Goal: Task Accomplishment & Management: Use online tool/utility

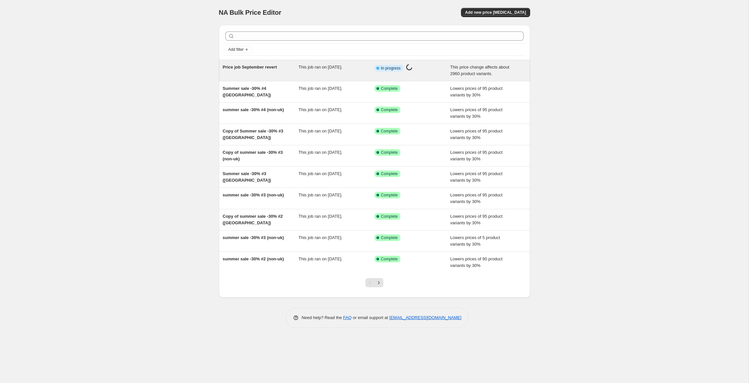
click at [255, 71] on div "Price job September revert" at bounding box center [261, 70] width 76 height 13
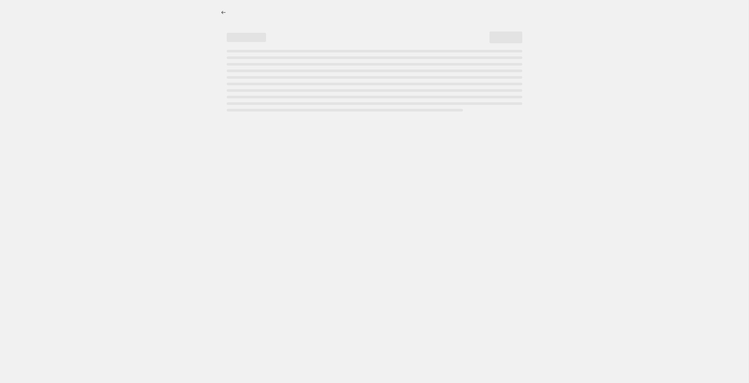
select select "ecap"
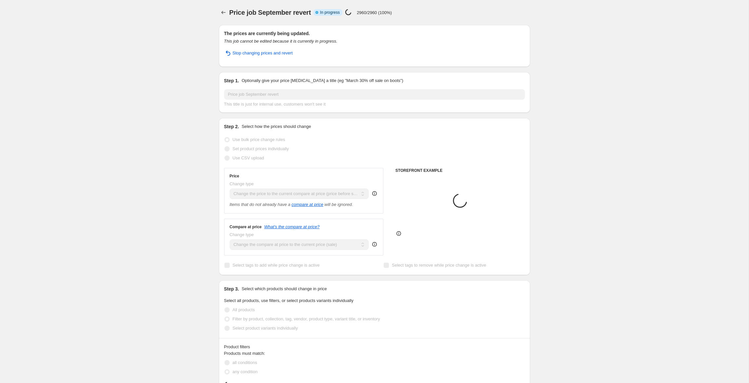
select select "tag"
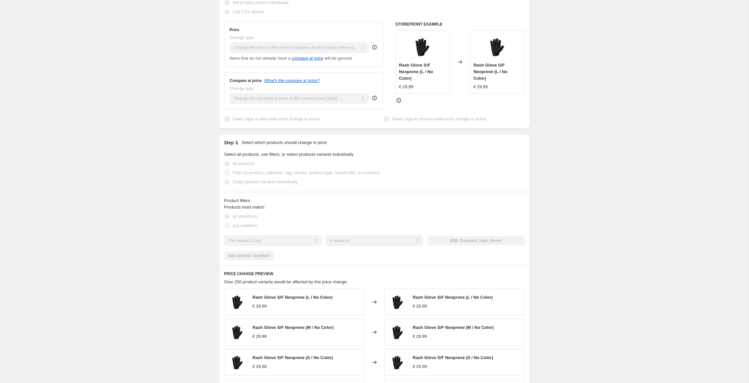
scroll to position [304, 0]
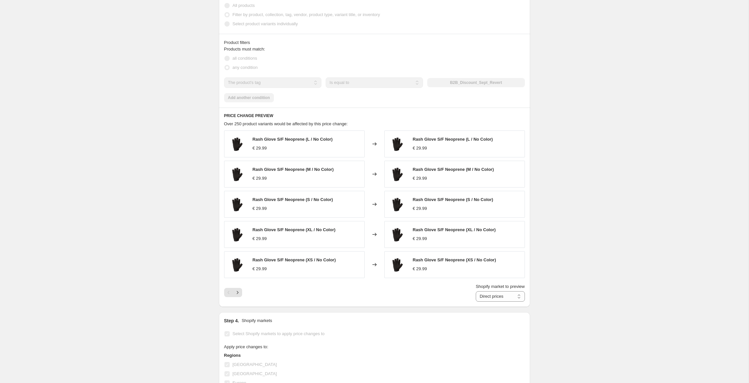
drag, startPoint x: 464, startPoint y: 84, endPoint x: 491, endPoint y: 82, distance: 26.9
click at [484, 83] on div "B2B_Discount_Sept_Revert" at bounding box center [475, 82] width 97 height 9
drag, startPoint x: 499, startPoint y: 83, endPoint x: 443, endPoint y: 87, distance: 55.9
click at [447, 82] on div "B2B_Discount_Sept_Revert" at bounding box center [475, 82] width 97 height 9
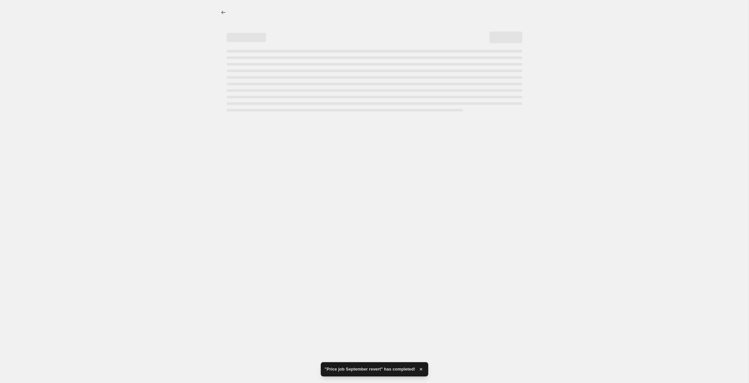
select select "ecap"
select select "tag"
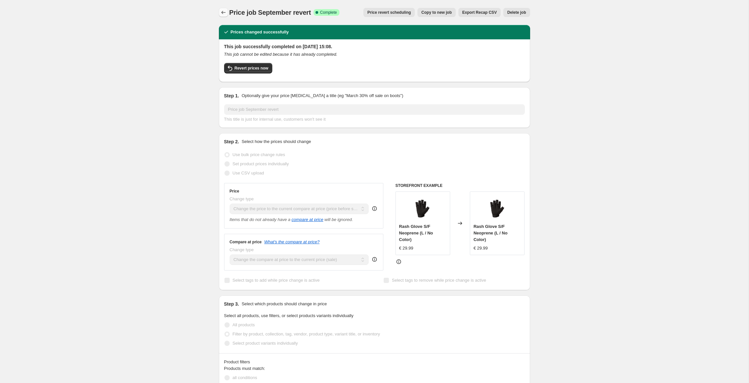
click at [223, 12] on icon "Price change jobs" at bounding box center [223, 12] width 7 height 7
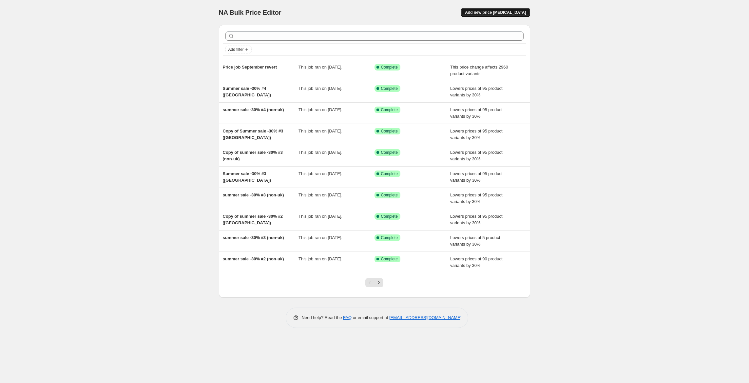
click at [520, 12] on span "Add new price change job" at bounding box center [495, 12] width 61 height 5
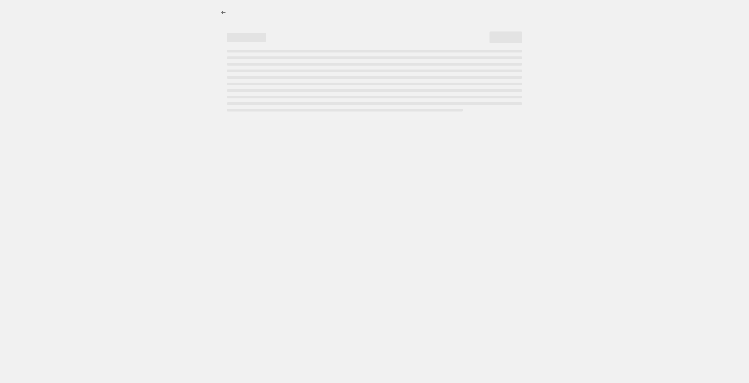
select select "percentage"
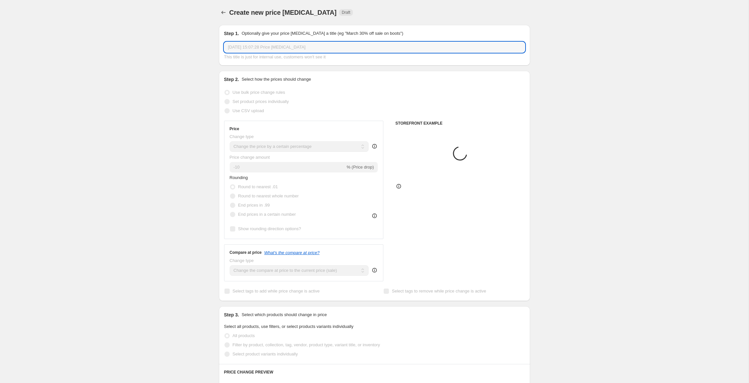
click at [326, 46] on input "29 Sep 2025 at 15:07:28 Price change job" at bounding box center [374, 47] width 301 height 10
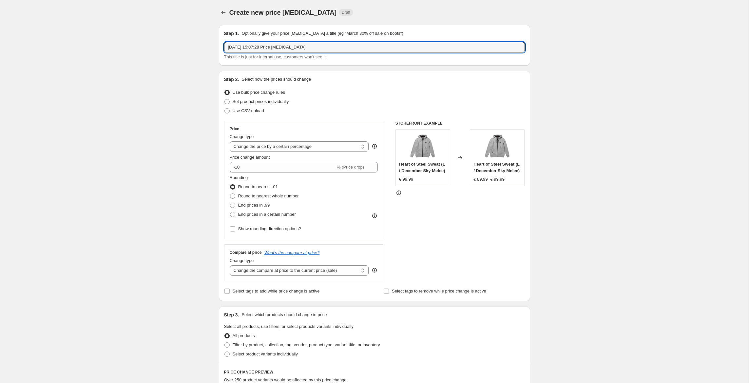
drag, startPoint x: 333, startPoint y: 46, endPoint x: 192, endPoint y: 37, distance: 140.6
click at [192, 37] on div "Create new price change job. This page is ready Create new price change job Dra…" at bounding box center [374, 346] width 749 height 692
click at [295, 46] on input "Price job September (20%)" at bounding box center [374, 47] width 301 height 10
type input "Price job September (20%)"
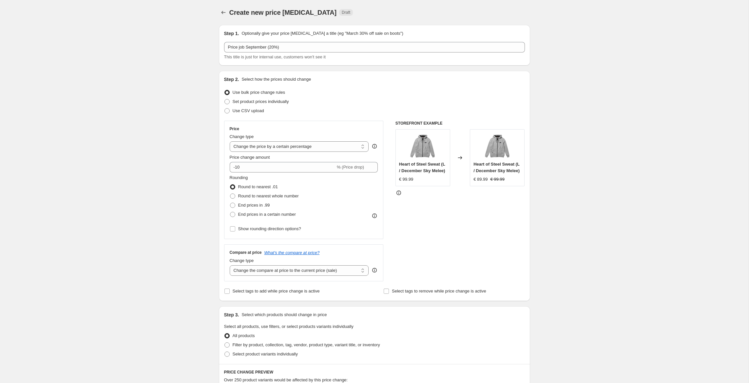
click at [182, 120] on div "Create new price change job. This page is ready Create new price change job Dra…" at bounding box center [374, 346] width 749 height 692
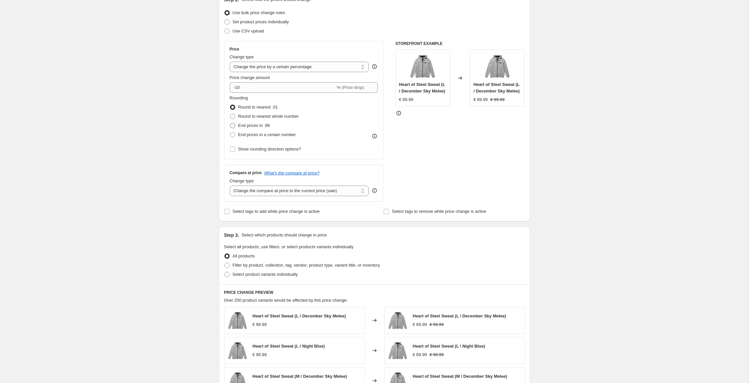
click at [261, 127] on span "End prices in .99" at bounding box center [254, 125] width 32 height 5
click at [230, 123] on input "End prices in .99" at bounding box center [230, 123] width 0 height 0
radio input "true"
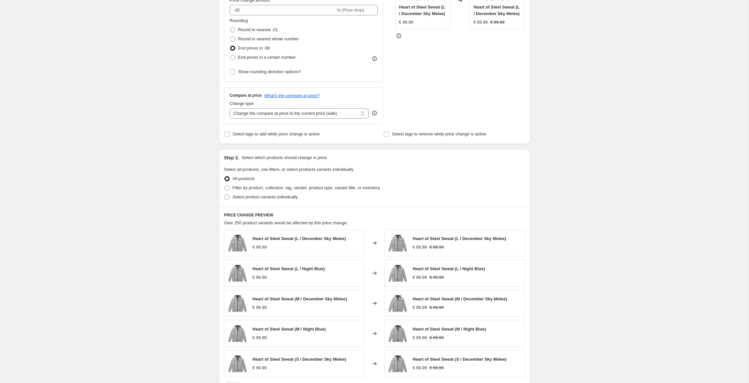
scroll to position [157, 0]
click at [285, 187] on span "Filter by product, collection, tag, vendor, product type, variant title, or inv…" at bounding box center [306, 187] width 147 height 5
click at [225, 185] on input "Filter by product, collection, tag, vendor, product type, variant title, or inv…" at bounding box center [225, 185] width 0 height 0
radio input "true"
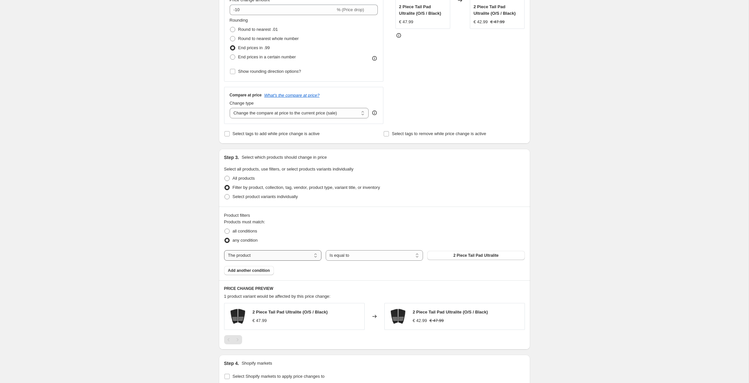
click at [285, 261] on div "Products must match: all conditions any condition The product The product's col…" at bounding box center [374, 247] width 301 height 56
select select "tag"
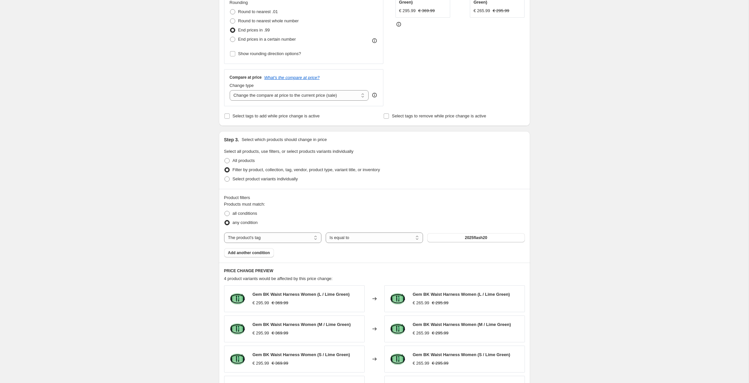
scroll to position [179, 0]
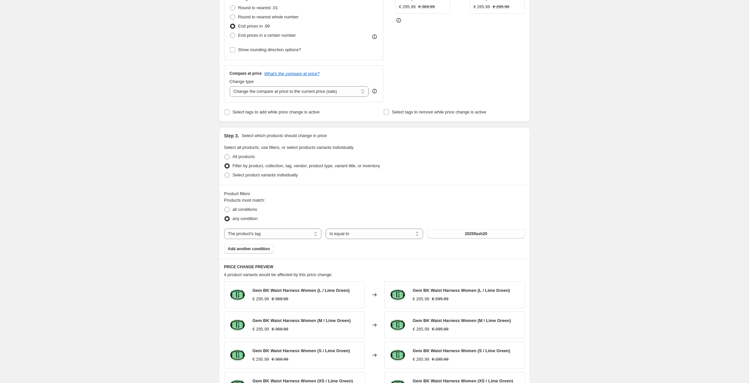
click at [505, 225] on div "Products must match: all conditions any condition The product The product's col…" at bounding box center [374, 225] width 301 height 56
click at [500, 230] on button "2025flash20" at bounding box center [475, 233] width 97 height 9
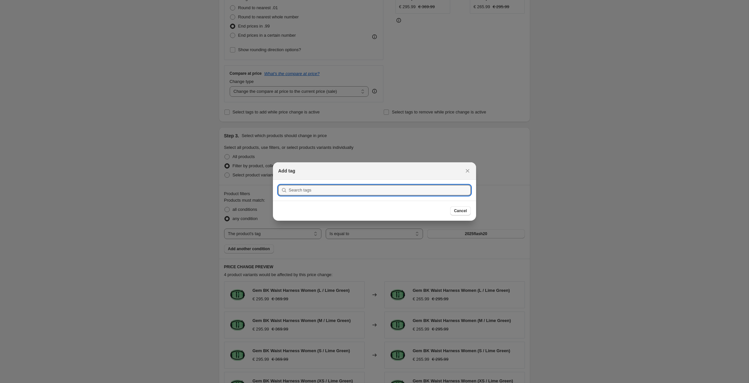
drag, startPoint x: 365, startPoint y: 190, endPoint x: 273, endPoint y: 187, distance: 91.5
click at [273, 187] on section "Submit" at bounding box center [374, 190] width 203 height 21
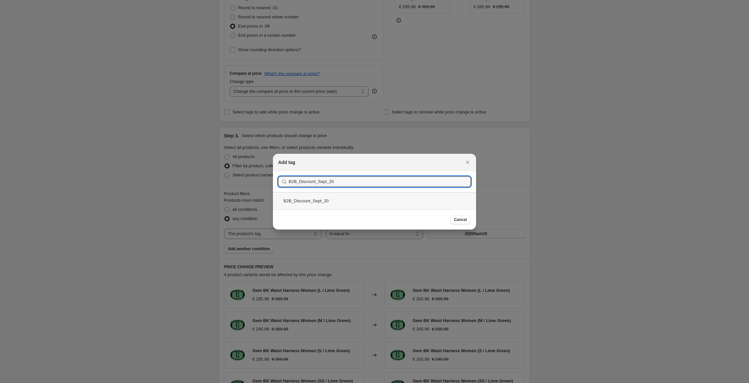
type input "B2B_Discount_Sept_20"
click at [333, 199] on div "B2B_Discount_Sept_20" at bounding box center [374, 200] width 203 height 17
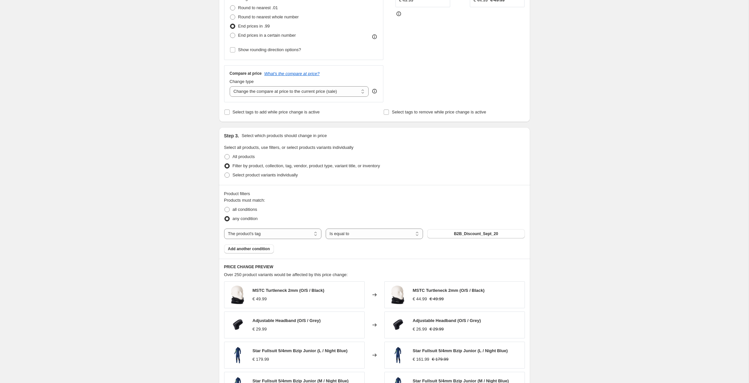
click at [177, 177] on div "Create new price change job. This page is ready Create new price change job Dra…" at bounding box center [374, 204] width 749 height 766
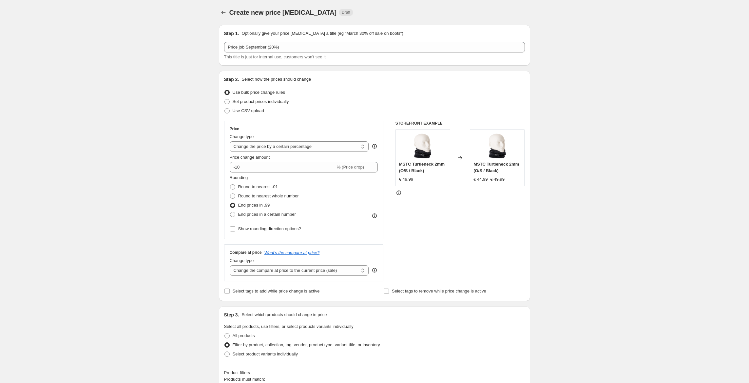
scroll to position [0, 0]
click at [269, 164] on input "-10" at bounding box center [283, 167] width 106 height 10
type input "-1"
type input "-20"
click at [138, 152] on div "Create new price change job. This page is ready Create new price change job Dra…" at bounding box center [374, 383] width 749 height 766
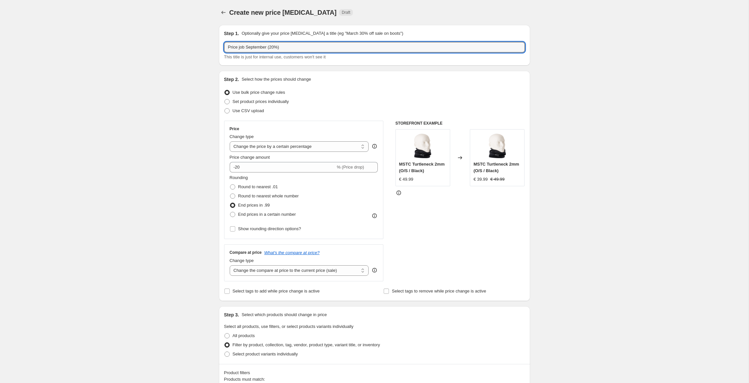
drag, startPoint x: 251, startPoint y: 47, endPoint x: 173, endPoint y: 42, distance: 78.8
click at [173, 42] on div "Create new price change job. This page is ready Create new price change job Dra…" at bounding box center [374, 383] width 749 height 766
click at [222, 14] on icon "Price change jobs" at bounding box center [223, 12] width 7 height 7
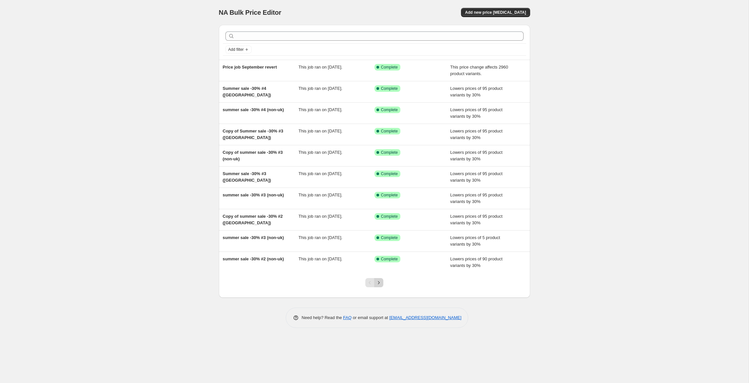
click at [379, 284] on icon "Next" at bounding box center [379, 282] width 7 height 7
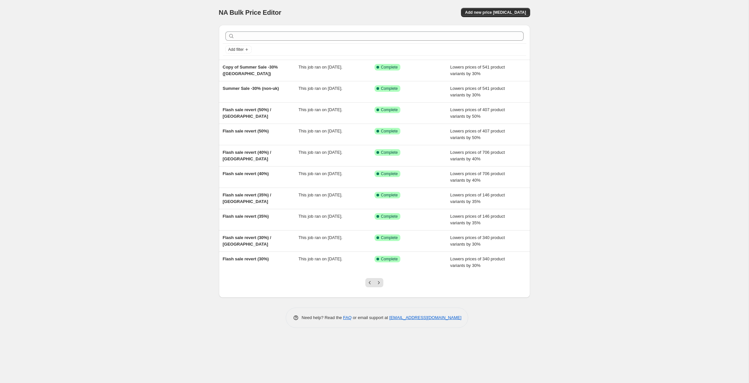
click at [373, 284] on button "Previous" at bounding box center [369, 282] width 9 height 9
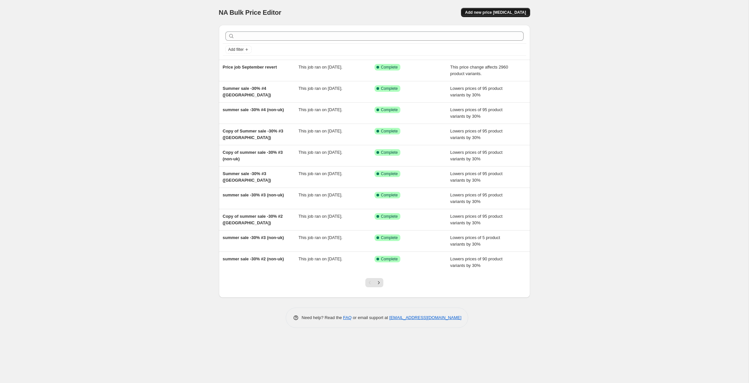
click at [496, 15] on button "Add new price change job" at bounding box center [495, 12] width 69 height 9
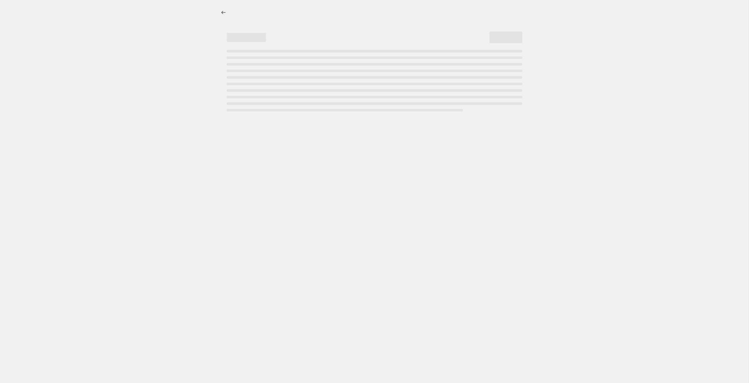
select select "percentage"
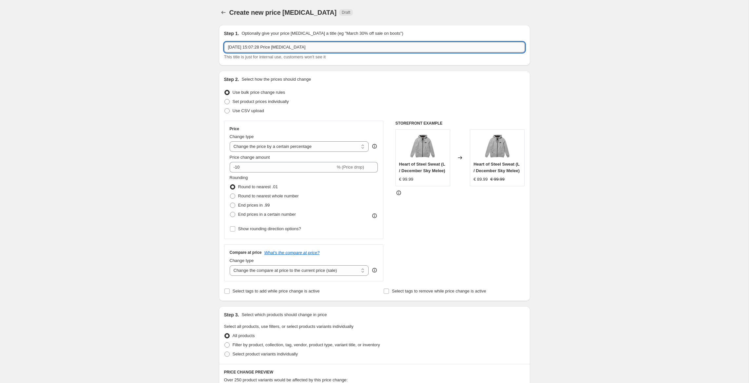
click at [305, 44] on input "29 Sep 2025 at 15:07:28 Price change job" at bounding box center [374, 47] width 301 height 10
drag, startPoint x: 332, startPoint y: 45, endPoint x: 198, endPoint y: 35, distance: 134.4
click at [198, 35] on div "Create new price change job. This page is ready Create new price change job Dra…" at bounding box center [374, 346] width 749 height 692
paste input "Price job September (20%)"
type input "Price job September (20%)"
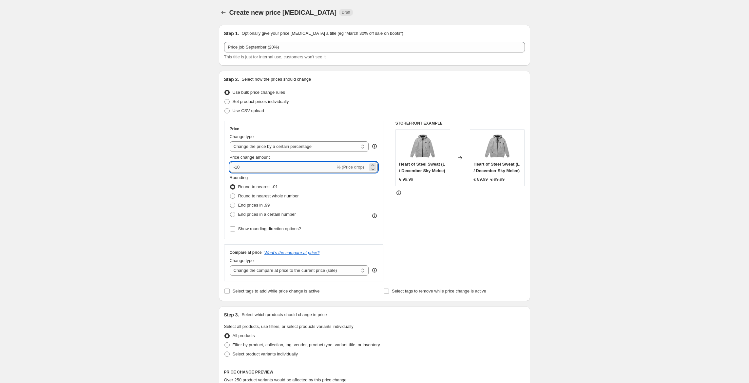
click at [270, 169] on input "-10" at bounding box center [283, 167] width 106 height 10
type input "-1"
type input "-20"
click at [184, 185] on div "Create new price change job. This page is ready Create new price change job Dra…" at bounding box center [374, 346] width 749 height 692
click at [257, 206] on span "End prices in .99" at bounding box center [254, 205] width 32 height 5
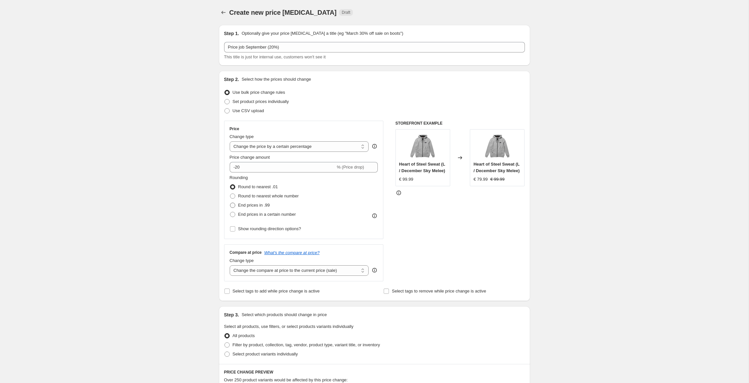
click at [230, 203] on input "End prices in .99" at bounding box center [230, 203] width 0 height 0
radio input "true"
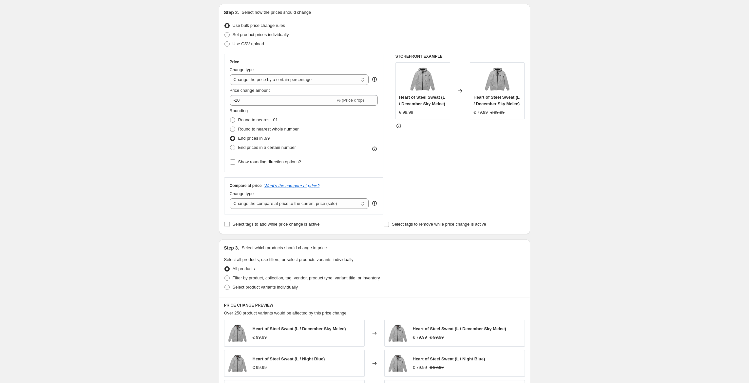
scroll to position [73, 0]
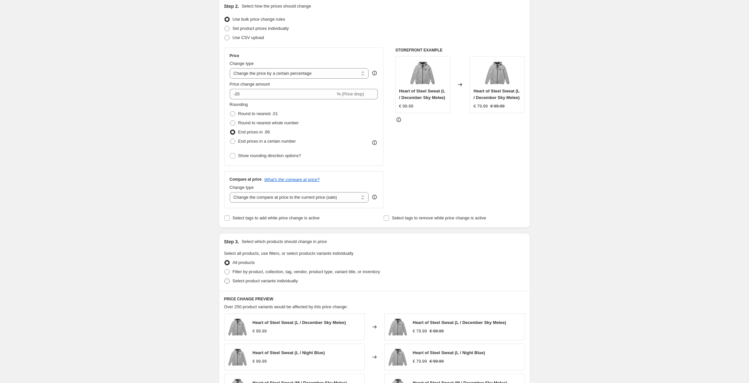
click at [265, 283] on span "Select product variants individually" at bounding box center [265, 280] width 65 height 5
click at [225, 279] on input "Select product variants individually" at bounding box center [225, 278] width 0 height 0
radio input "true"
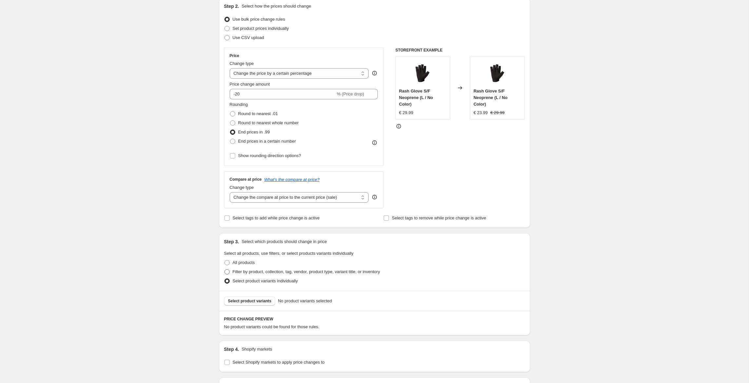
click at [266, 273] on span "Filter by product, collection, tag, vendor, product type, variant title, or inv…" at bounding box center [306, 271] width 147 height 5
click at [225, 269] on input "Filter by product, collection, tag, vendor, product type, variant title, or inv…" at bounding box center [225, 269] width 0 height 0
radio input "true"
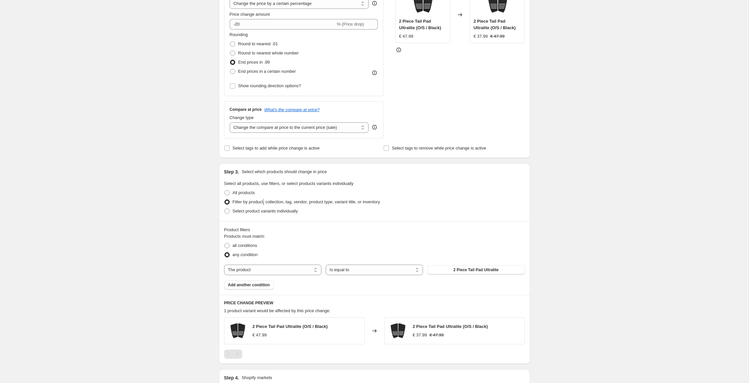
scroll to position [143, 0]
select select "tag"
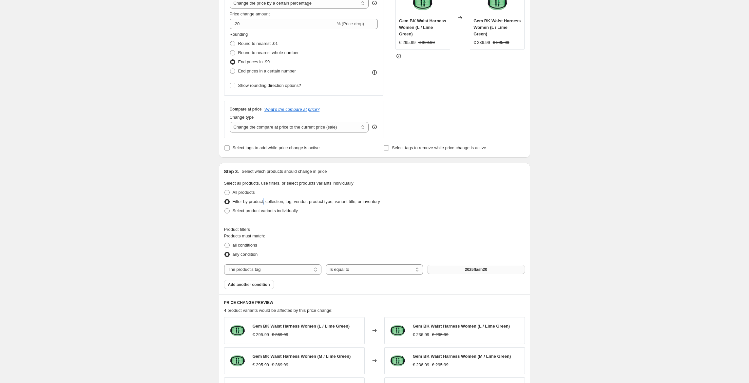
click at [455, 268] on button "2025flash20" at bounding box center [475, 269] width 97 height 9
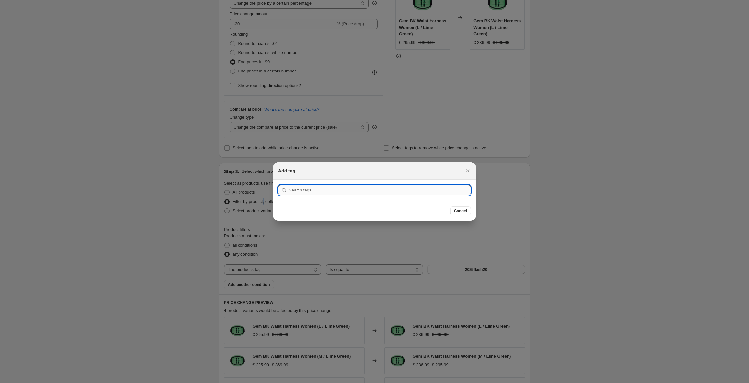
click at [336, 192] on input ":r9r:" at bounding box center [380, 190] width 182 height 10
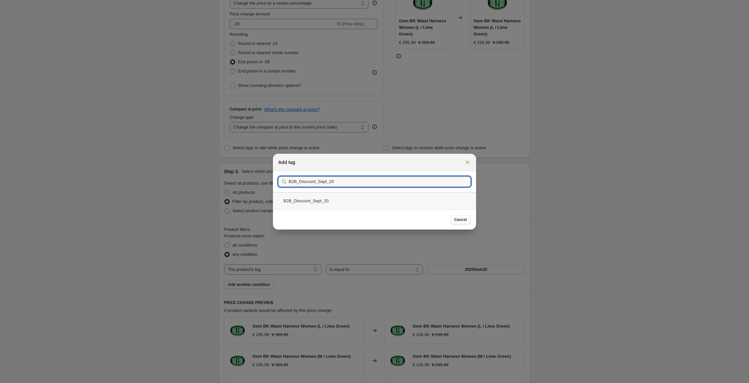
type input "B2B_Discount_Sept_20"
click at [324, 202] on div "B2B_Discount_Sept_20" at bounding box center [374, 200] width 203 height 17
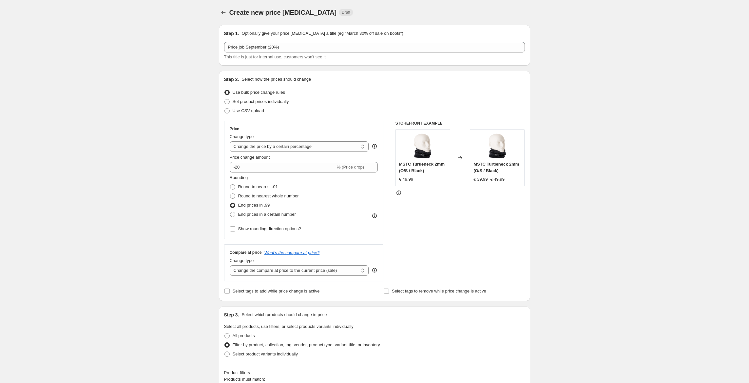
scroll to position [0, 0]
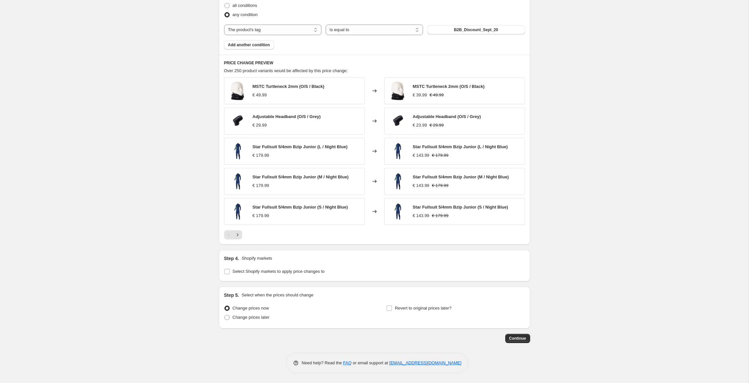
drag, startPoint x: 265, startPoint y: 271, endPoint x: 277, endPoint y: 280, distance: 14.3
click at [265, 271] on span "Select Shopify markets to apply price changes to" at bounding box center [279, 271] width 92 height 5
click at [230, 271] on input "Select Shopify markets to apply price changes to" at bounding box center [227, 271] width 5 height 5
checkbox input "true"
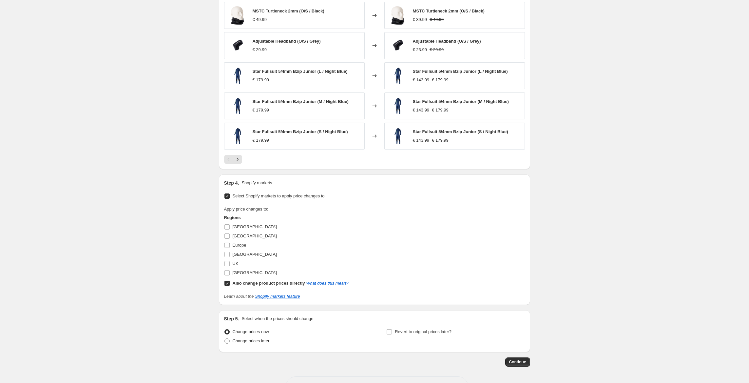
scroll to position [459, 0]
click at [238, 274] on span "USA" at bounding box center [255, 271] width 44 height 5
click at [230, 274] on input "USA" at bounding box center [227, 271] width 5 height 5
checkbox input "true"
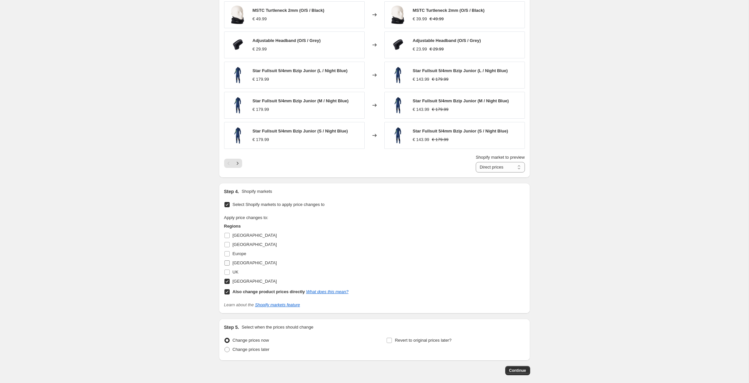
click at [239, 265] on span "Netherlands" at bounding box center [255, 262] width 44 height 5
click at [230, 265] on input "Netherlands" at bounding box center [227, 262] width 5 height 5
checkbox input "true"
drag, startPoint x: 238, startPoint y: 255, endPoint x: 241, endPoint y: 248, distance: 8.1
click at [238, 255] on span "Europe" at bounding box center [240, 253] width 14 height 5
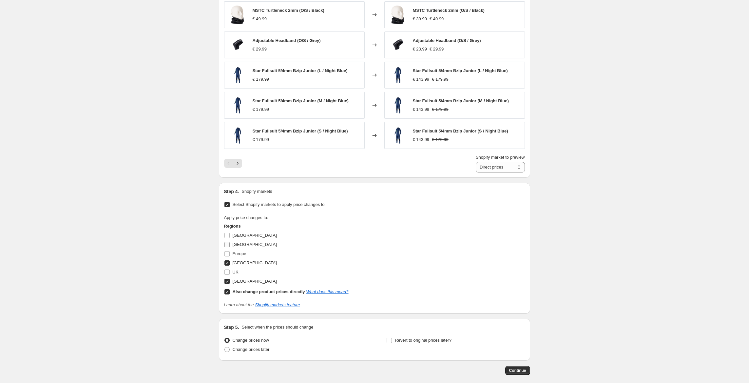
click at [230, 255] on input "Europe" at bounding box center [227, 253] width 5 height 5
checkbox input "true"
click at [241, 245] on span "Canada" at bounding box center [255, 244] width 44 height 5
click at [230, 245] on input "Canada" at bounding box center [227, 244] width 5 height 5
checkbox input "true"
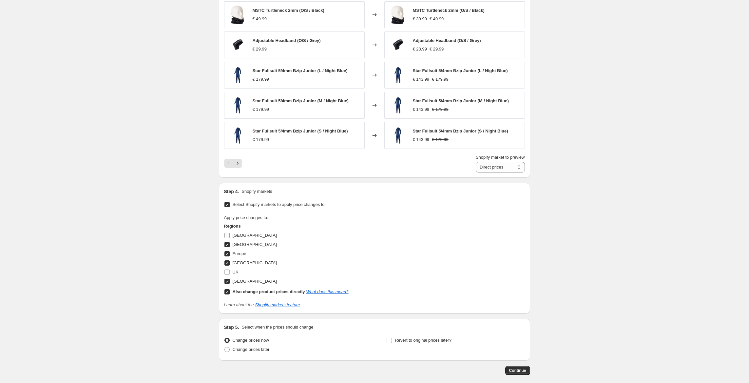
click at [241, 237] on span "Australia" at bounding box center [255, 235] width 44 height 5
click at [230, 237] on input "Australia" at bounding box center [227, 235] width 5 height 5
checkbox input "true"
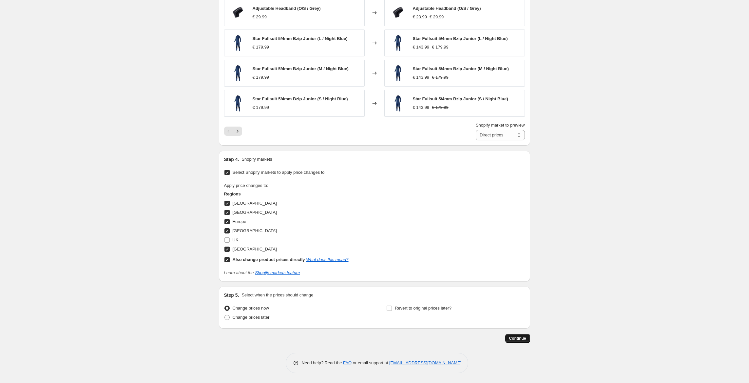
scroll to position [491, 0]
click at [515, 336] on button "Continue" at bounding box center [517, 338] width 25 height 9
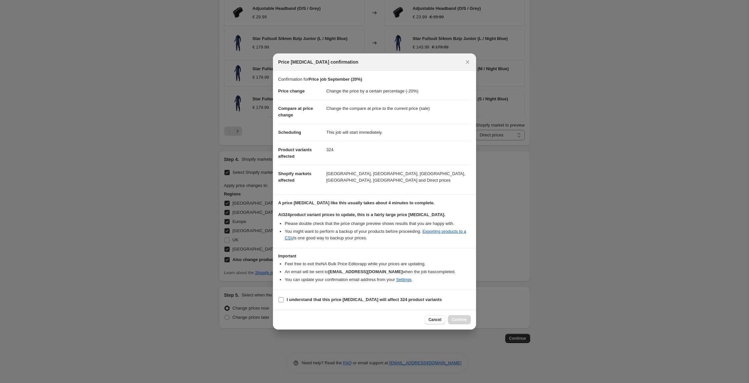
click at [304, 298] on b "I understand that this price change job will affect 324 product variants" at bounding box center [364, 299] width 155 height 5
click at [284, 298] on input "I understand that this price change job will affect 324 product variants" at bounding box center [281, 299] width 5 height 5
checkbox input "true"
click at [461, 321] on span "Confirm" at bounding box center [459, 319] width 15 height 5
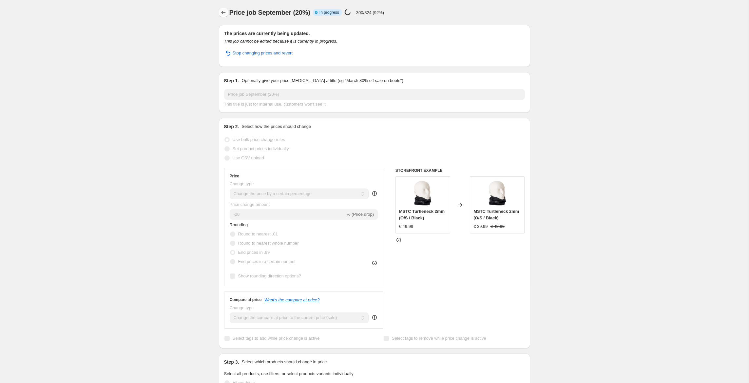
click at [223, 13] on icon "Price change jobs" at bounding box center [223, 12] width 7 height 7
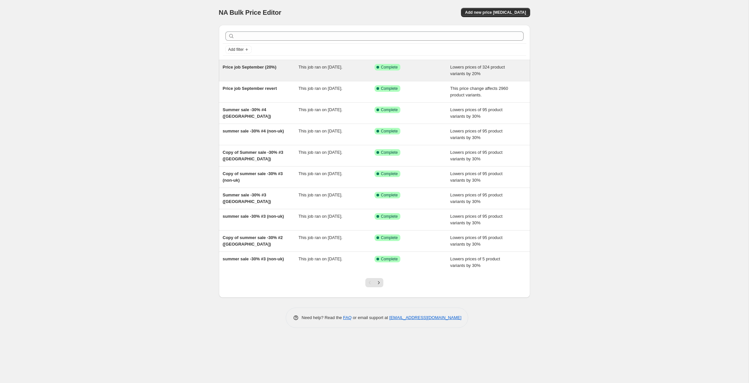
click at [258, 72] on div "Price job September (20%)" at bounding box center [261, 70] width 76 height 13
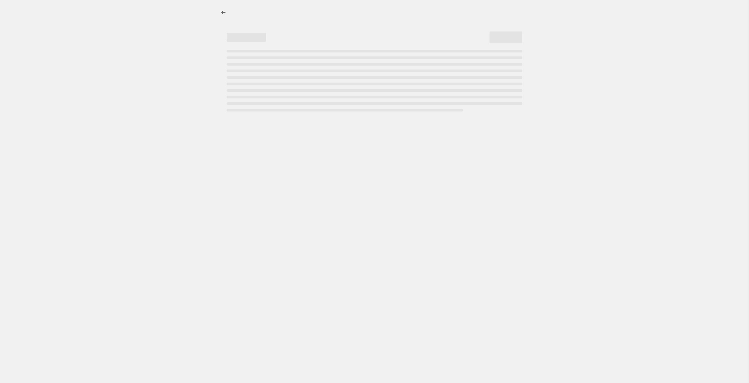
select select "percentage"
select select "tag"
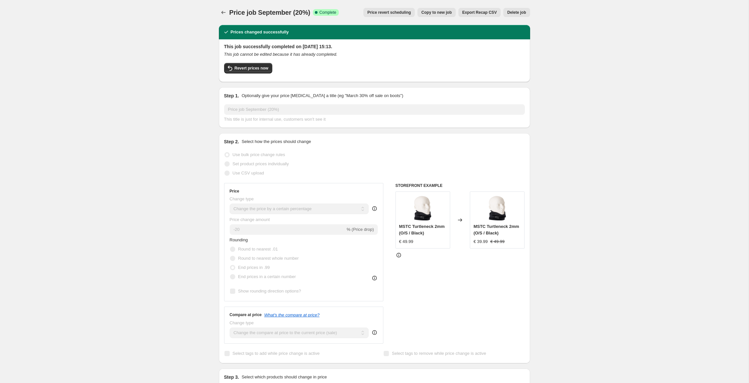
click at [434, 13] on span "Copy to new job" at bounding box center [437, 12] width 30 height 5
select select "percentage"
select select "tag"
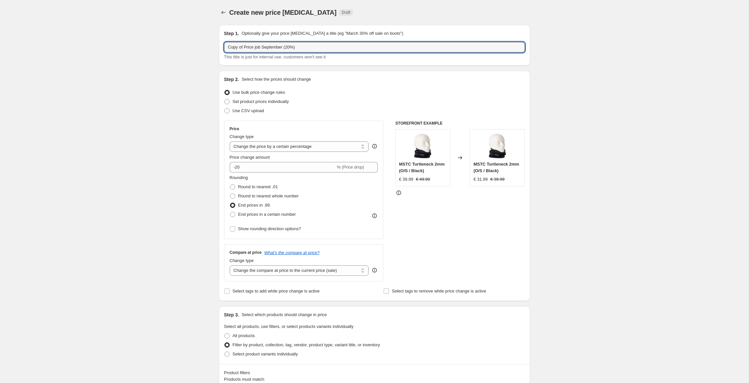
drag, startPoint x: 245, startPoint y: 46, endPoint x: 182, endPoint y: 44, distance: 62.3
click at [287, 46] on input "Price job September (20%)" at bounding box center [374, 47] width 301 height 10
type input "Price job September (20%) / UK"
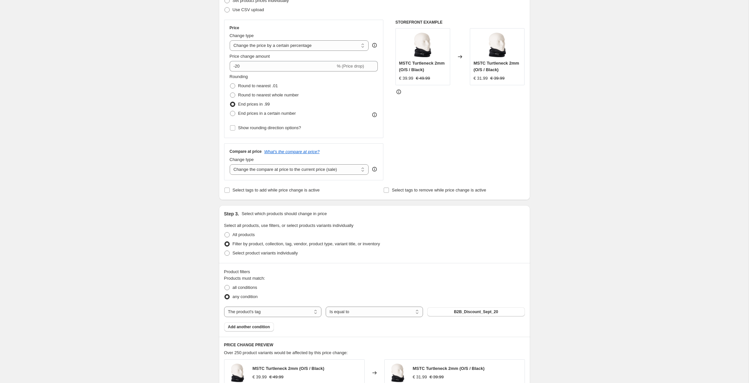
scroll to position [103, 0]
click at [265, 111] on span "End prices in a certain number" at bounding box center [267, 111] width 58 height 5
click at [230, 109] on input "End prices in a certain number" at bounding box center [230, 109] width 0 height 0
radio input "true"
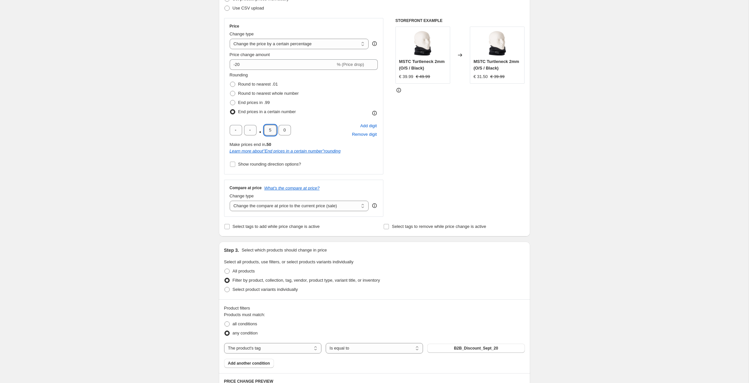
click at [272, 131] on input "5" at bounding box center [270, 130] width 12 height 10
type input "9"
type input "5"
drag, startPoint x: 145, startPoint y: 138, endPoint x: 150, endPoint y: 138, distance: 5.3
click at [145, 138] on div "Create new price change job. This page is ready Create new price change job Dra…" at bounding box center [374, 353] width 749 height 912
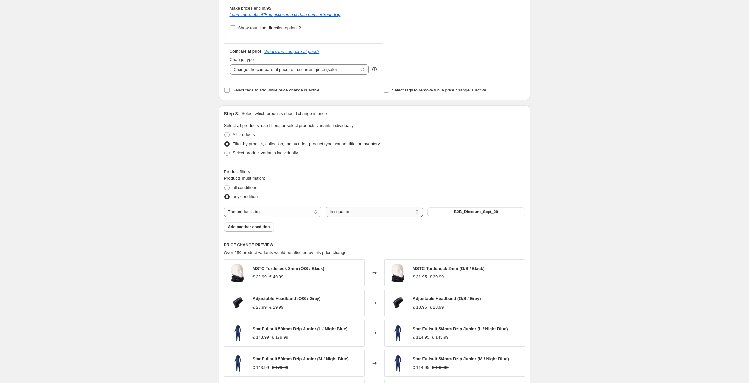
scroll to position [523, 0]
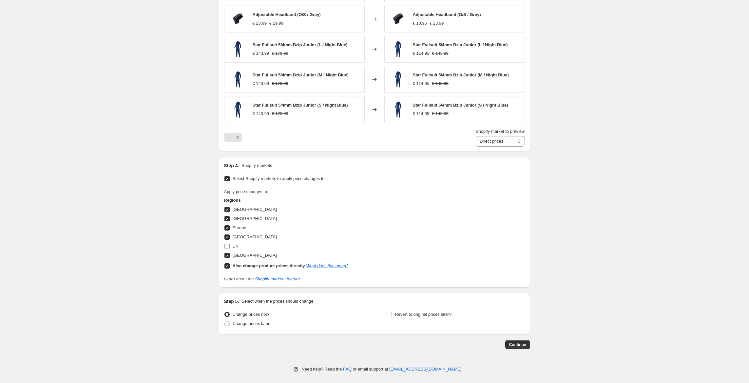
click at [228, 246] on input "UK" at bounding box center [227, 246] width 5 height 5
checkbox input "true"
click at [227, 266] on input "Also change product prices directly What does this mean?" at bounding box center [227, 265] width 5 height 5
checkbox input "false"
select select "67188326744"
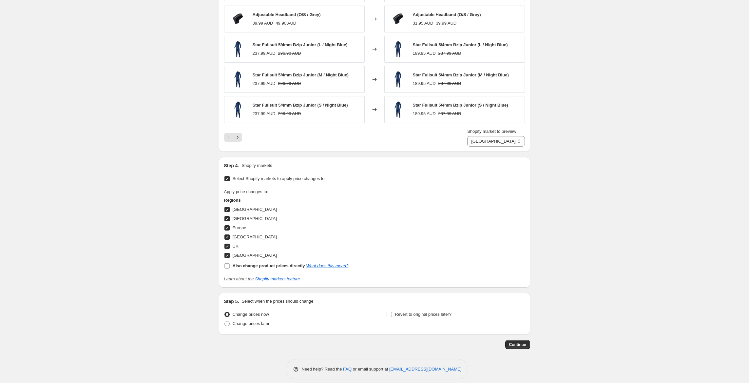
click at [229, 254] on input "USA" at bounding box center [227, 255] width 5 height 5
checkbox input "false"
click at [227, 240] on span at bounding box center [227, 237] width 6 height 6
click at [227, 240] on input "Netherlands" at bounding box center [227, 236] width 5 height 5
checkbox input "false"
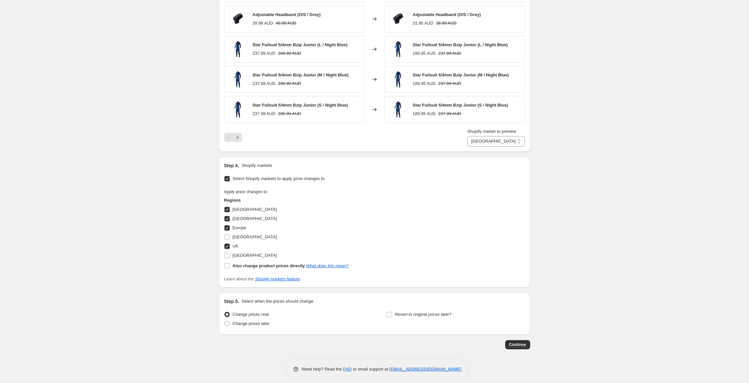
click at [229, 227] on input "Europe" at bounding box center [227, 227] width 5 height 5
checkbox input "false"
drag, startPoint x: 227, startPoint y: 221, endPoint x: 229, endPoint y: 214, distance: 7.5
click at [227, 221] on input "Canada" at bounding box center [227, 218] width 5 height 5
checkbox input "false"
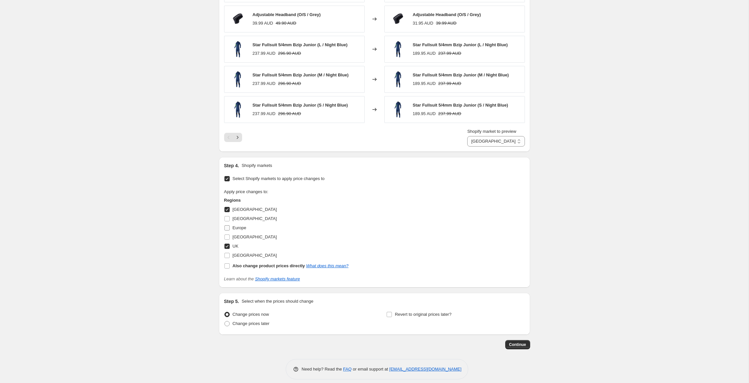
drag, startPoint x: 227, startPoint y: 209, endPoint x: 231, endPoint y: 217, distance: 8.7
click at [228, 210] on input "Australia" at bounding box center [227, 209] width 5 height 5
checkbox input "false"
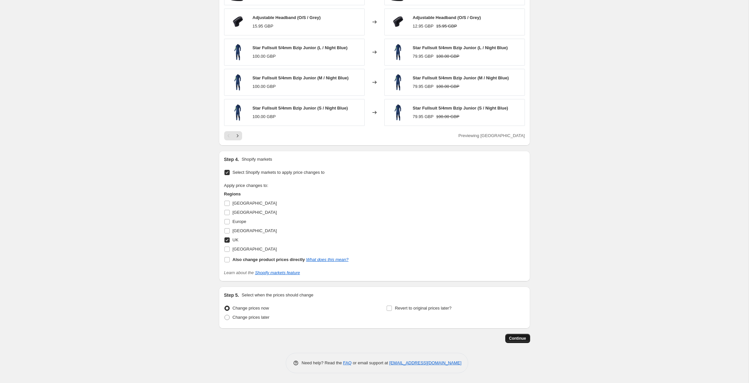
scroll to position [520, 0]
click at [519, 340] on span "Continue" at bounding box center [517, 338] width 17 height 5
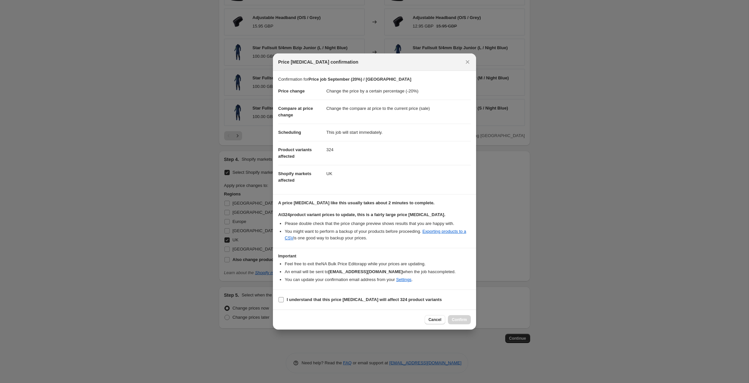
click at [334, 298] on b "I understand that this price change job will affect 324 product variants" at bounding box center [364, 299] width 155 height 5
click at [284, 298] on input "I understand that this price change job will affect 324 product variants" at bounding box center [281, 299] width 5 height 5
checkbox input "true"
click at [462, 321] on span "Confirm" at bounding box center [459, 319] width 15 height 5
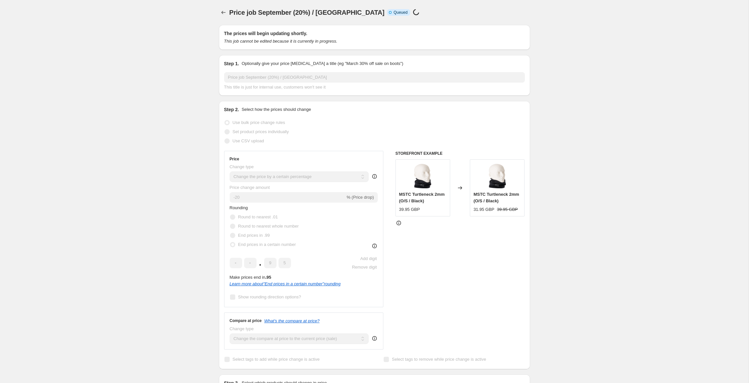
select select "percentage"
select select "tag"
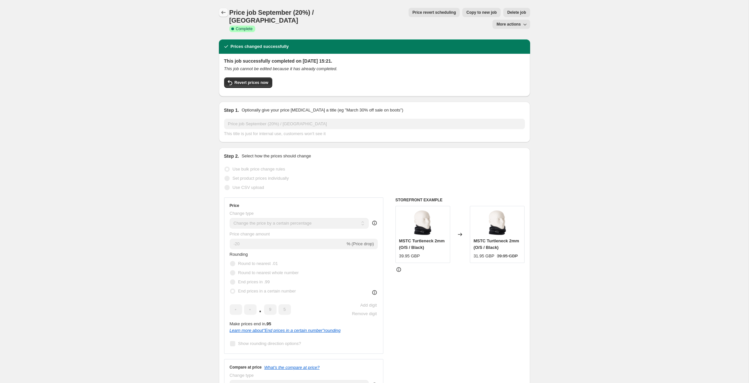
click at [222, 11] on icon "Price change jobs" at bounding box center [223, 12] width 7 height 7
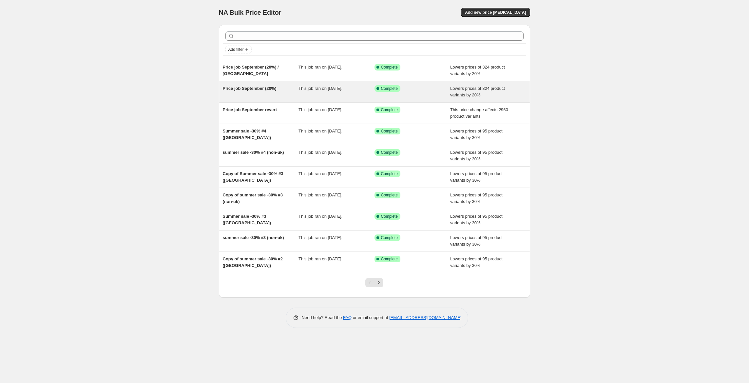
click at [268, 94] on div "Price job September (20%)" at bounding box center [261, 91] width 76 height 13
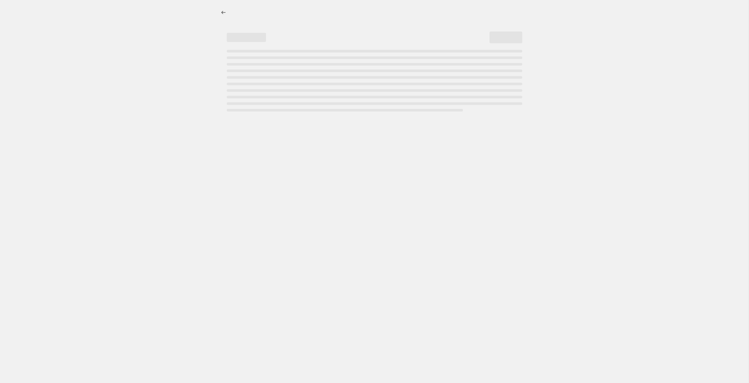
select select "percentage"
select select "tag"
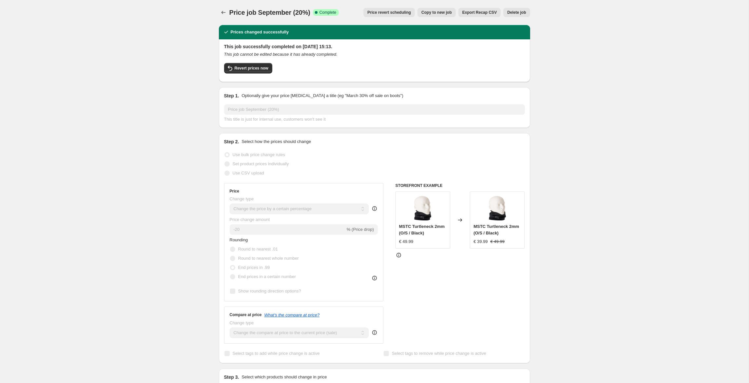
click at [432, 12] on span "Copy to new job" at bounding box center [437, 12] width 30 height 5
select select "percentage"
select select "tag"
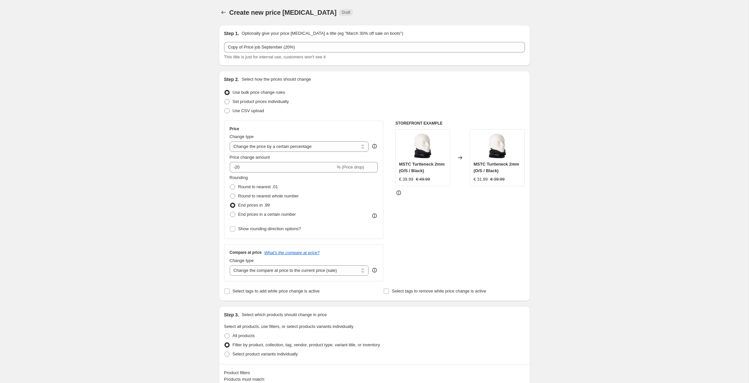
scroll to position [137, 0]
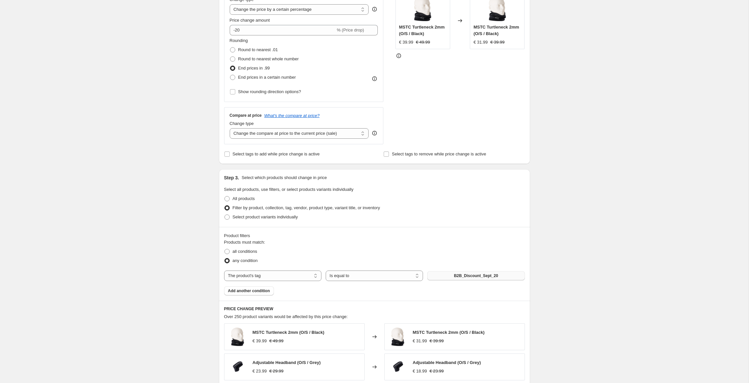
click at [487, 278] on button "B2B_Discount_Sept_20" at bounding box center [475, 275] width 97 height 9
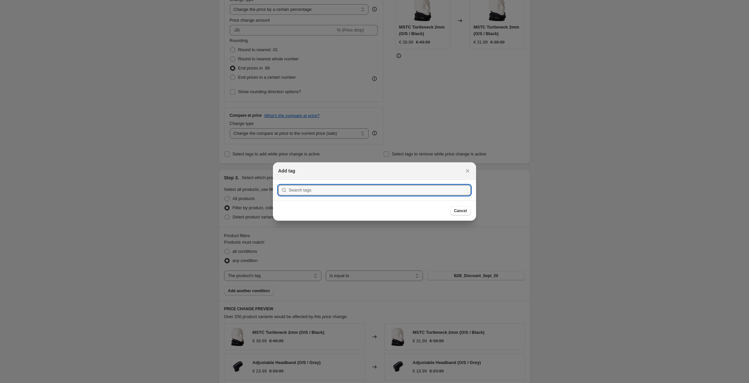
type input "B2B_Discount_Sept_20 B2B_Discount_Sept_25 B2B_Discount_Sept_30 B2B_Discount_Sep…"
drag, startPoint x: 318, startPoint y: 189, endPoint x: 324, endPoint y: 186, distance: 6.7
click at [319, 189] on input ":rlo:" at bounding box center [380, 190] width 182 height 10
paste input "B2B_Discount_Sept_25"
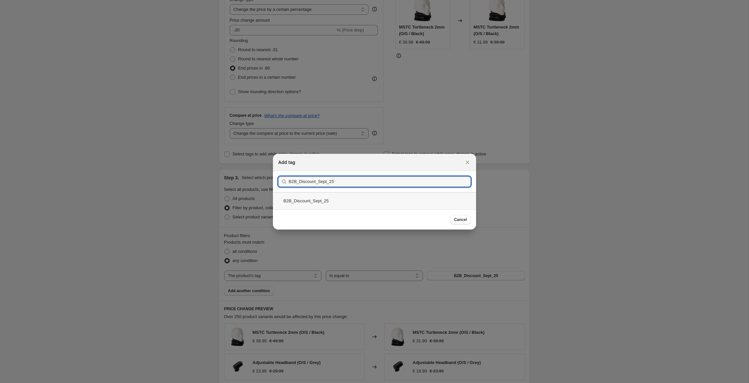
type input "B2B_Discount_Sept_25"
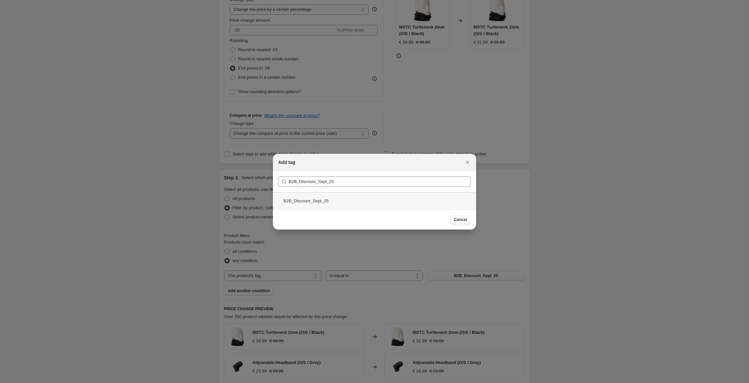
click at [326, 201] on div "B2B_Discount_Sept_25" at bounding box center [374, 200] width 203 height 17
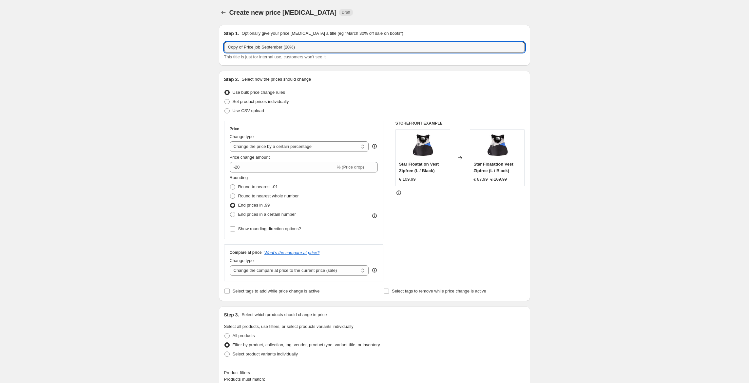
drag, startPoint x: 246, startPoint y: 45, endPoint x: 183, endPoint y: 37, distance: 63.1
drag, startPoint x: 276, startPoint y: 46, endPoint x: 287, endPoint y: 29, distance: 20.4
click at [276, 46] on input "Price job September (20%)" at bounding box center [374, 47] width 301 height 10
type input "Price job September (25%)"
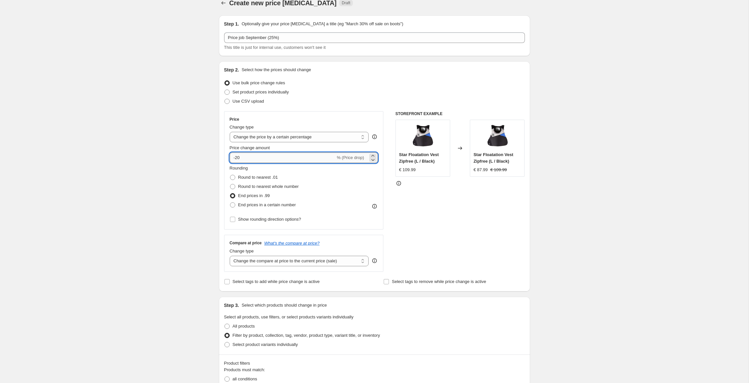
click at [245, 159] on input "-20" at bounding box center [283, 157] width 106 height 10
type input "-25"
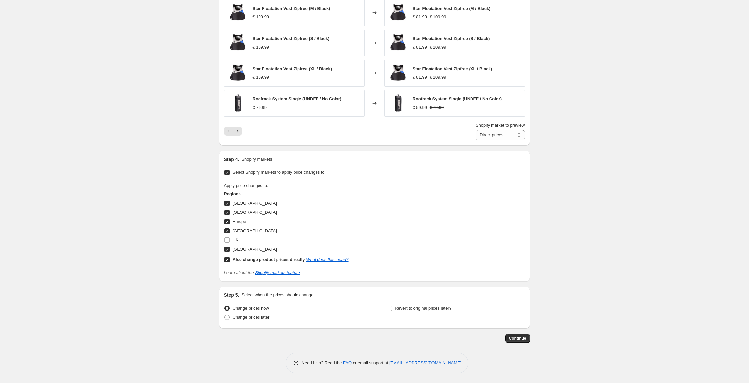
scroll to position [491, 0]
click at [515, 339] on span "Continue" at bounding box center [517, 338] width 17 height 5
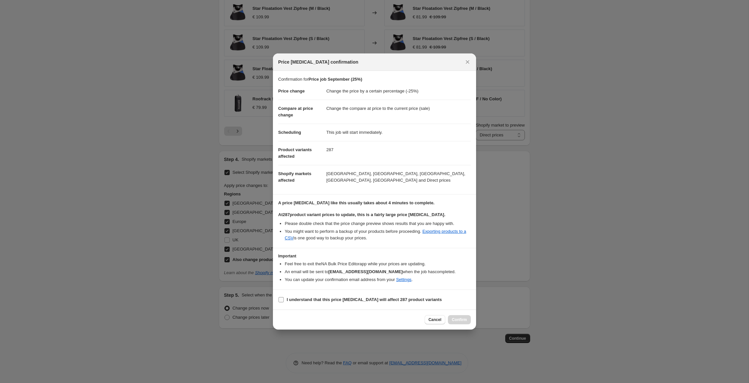
click at [312, 297] on span "I understand that this price change job will affect 287 product variants" at bounding box center [364, 299] width 155 height 7
click at [284, 297] on input "I understand that this price change job will affect 287 product variants" at bounding box center [281, 299] width 5 height 5
checkbox input "true"
click at [465, 322] on span "Confirm" at bounding box center [459, 319] width 15 height 5
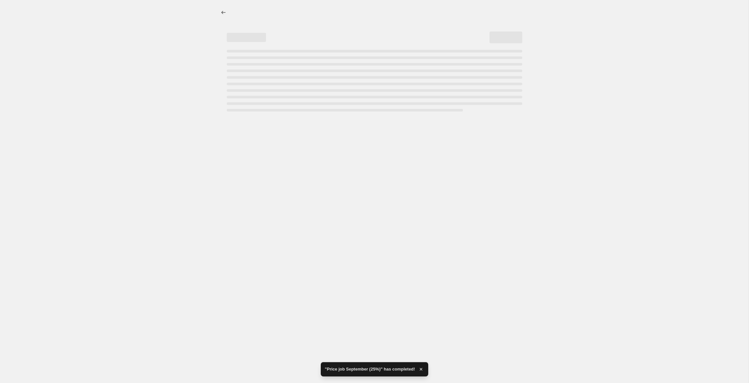
select select "percentage"
select select "tag"
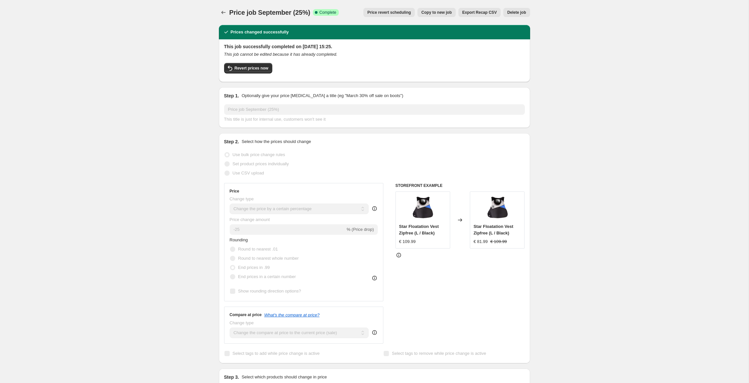
click at [446, 13] on span "Copy to new job" at bounding box center [437, 12] width 30 height 5
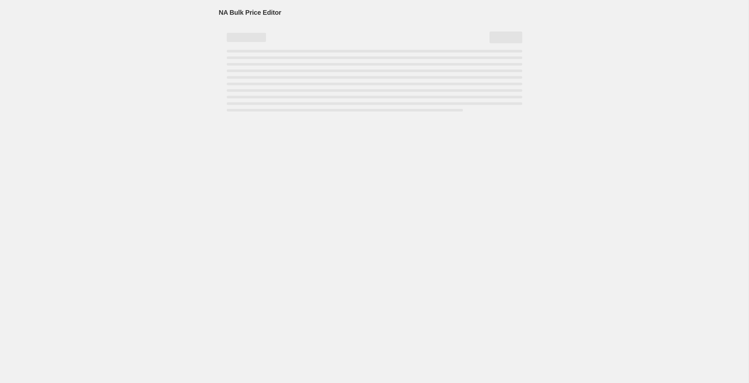
select select "percentage"
select select "tag"
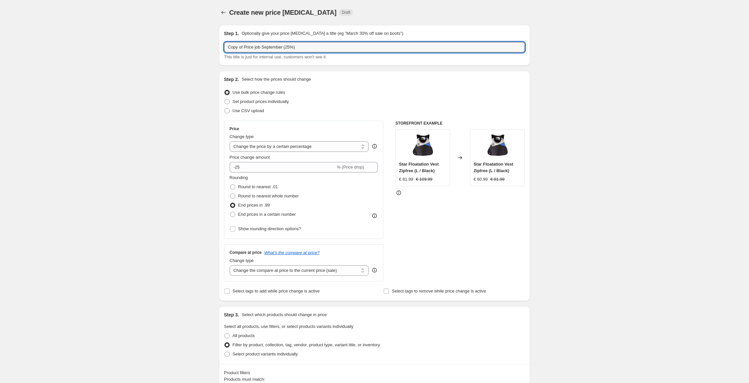
drag, startPoint x: 246, startPoint y: 45, endPoint x: 183, endPoint y: 44, distance: 62.3
click at [293, 48] on input "Price job September (25%)" at bounding box center [374, 47] width 301 height 10
type input "Price job September (25%) / UK"
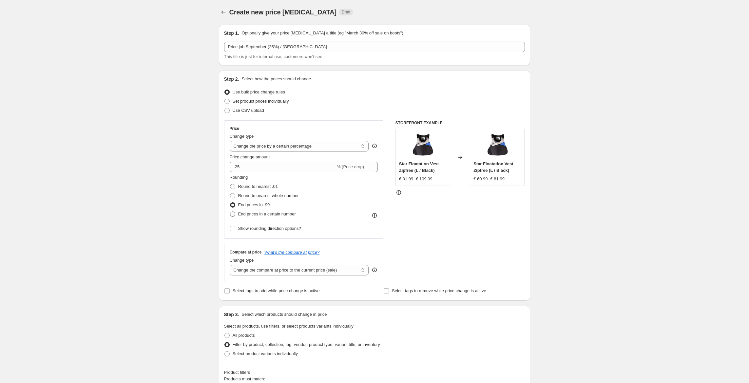
click at [261, 212] on span "End prices in a certain number" at bounding box center [267, 213] width 58 height 5
click at [230, 212] on input "End prices in a certain number" at bounding box center [230, 211] width 0 height 0
radio input "true"
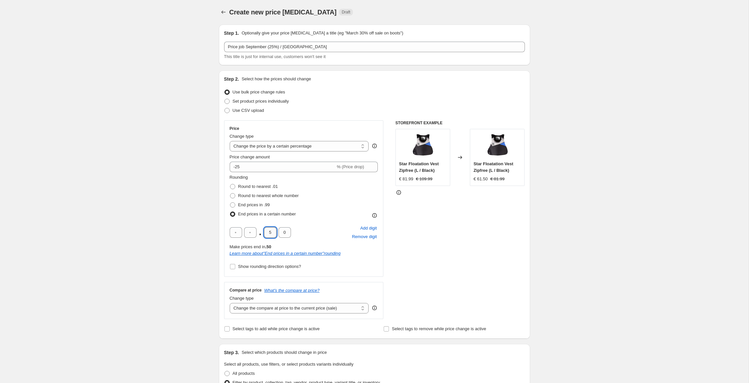
click at [274, 232] on input "5" at bounding box center [270, 232] width 12 height 10
type input "9"
type input "5"
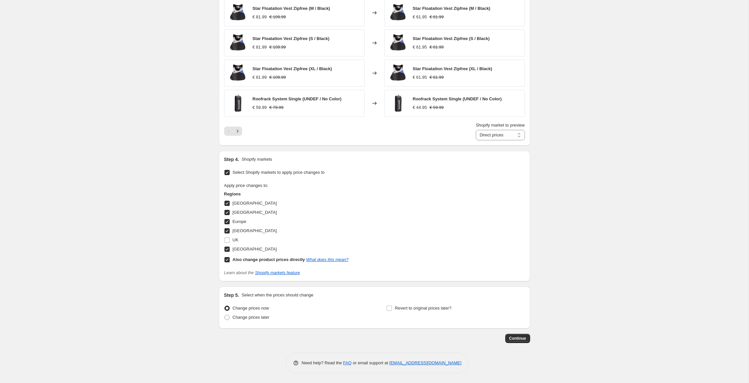
scroll to position [529, 0]
click at [226, 238] on input "UK" at bounding box center [227, 239] width 5 height 5
checkbox input "true"
click at [227, 260] on input "Also change product prices directly What does this mean?" at bounding box center [227, 259] width 5 height 5
checkbox input "false"
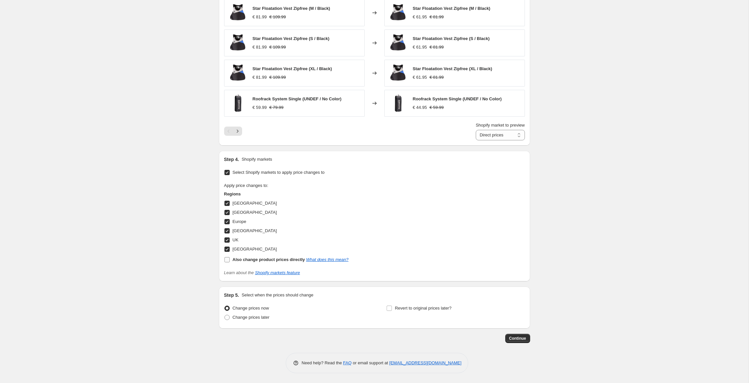
select select "67188326744"
click at [227, 249] on input "USA" at bounding box center [227, 248] width 5 height 5
checkbox input "false"
click at [226, 231] on input "Netherlands" at bounding box center [227, 230] width 5 height 5
checkbox input "false"
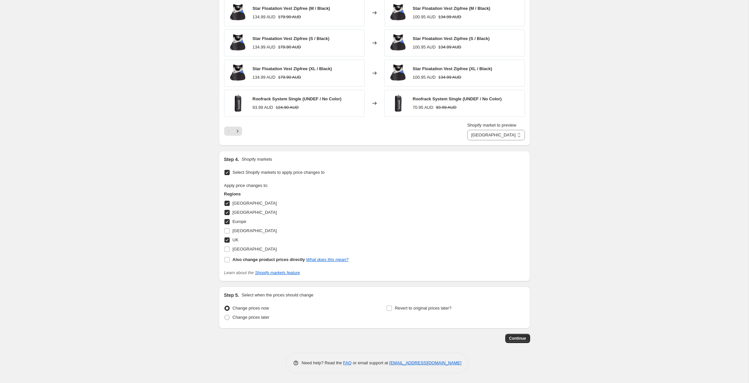
drag, startPoint x: 227, startPoint y: 222, endPoint x: 228, endPoint y: 215, distance: 6.9
click at [227, 222] on input "Europe" at bounding box center [227, 221] width 5 height 5
checkbox input "false"
click at [227, 213] on input "Canada" at bounding box center [227, 212] width 5 height 5
checkbox input "false"
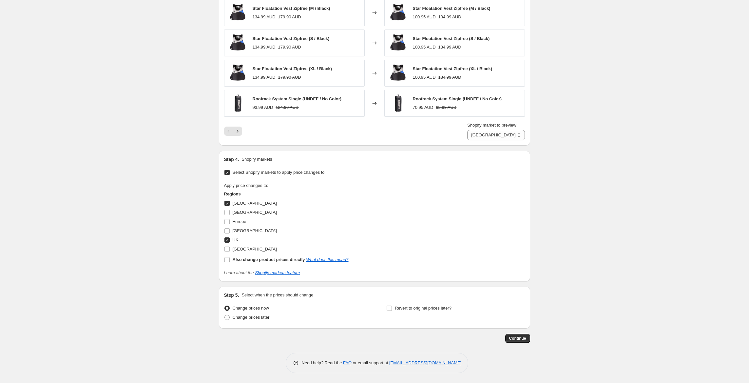
click at [228, 204] on input "Australia" at bounding box center [227, 203] width 5 height 5
checkbox input "false"
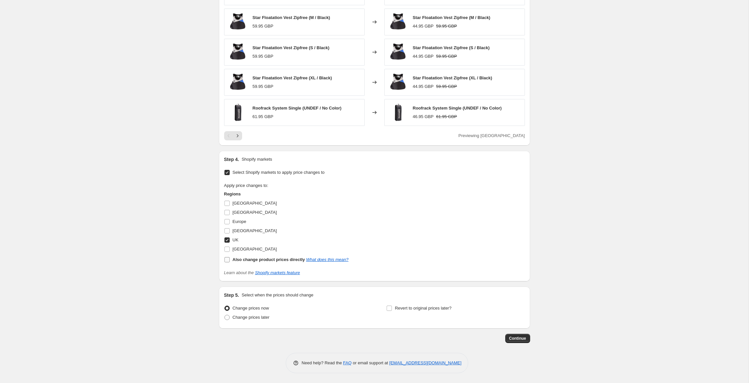
scroll to position [520, 0]
click at [521, 337] on span "Continue" at bounding box center [517, 338] width 17 height 5
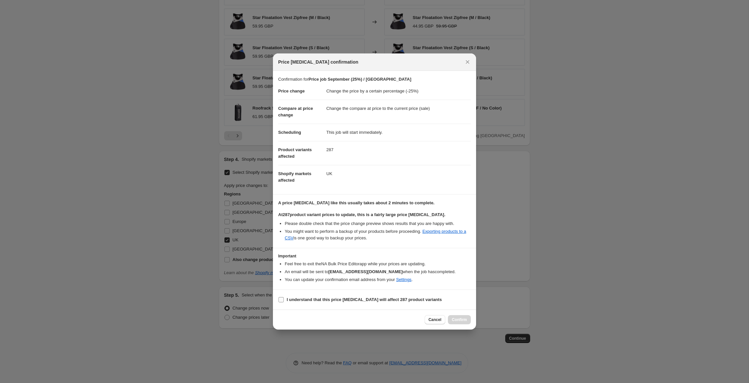
drag, startPoint x: 330, startPoint y: 300, endPoint x: 419, endPoint y: 304, distance: 89.3
click at [333, 299] on b "I understand that this price change job will affect 287 product variants" at bounding box center [364, 299] width 155 height 5
click at [284, 299] on input "I understand that this price change job will affect 287 product variants" at bounding box center [281, 299] width 5 height 5
checkbox input "true"
click at [458, 318] on span "Confirm" at bounding box center [459, 319] width 15 height 5
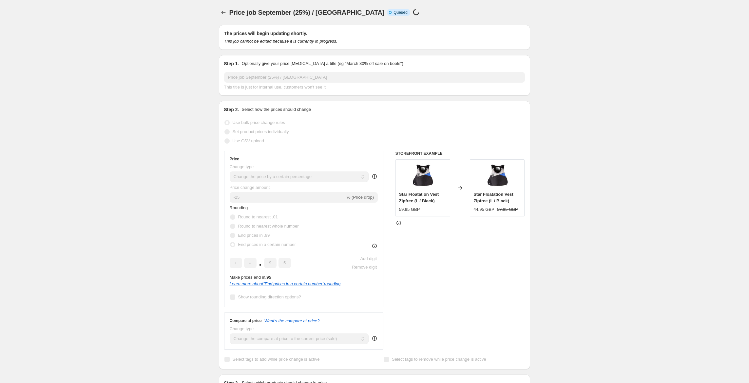
scroll to position [520, 0]
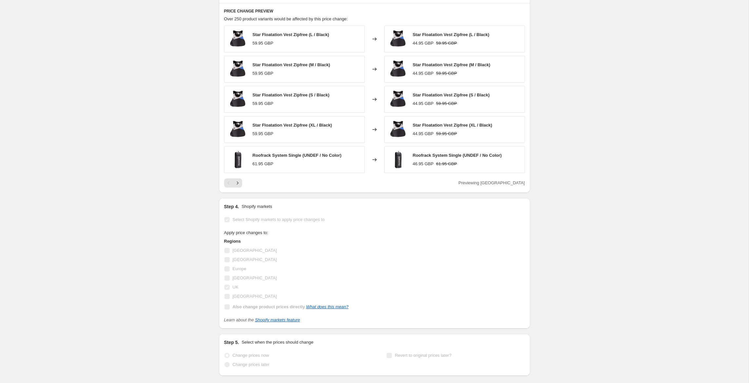
select select "percentage"
select select "tag"
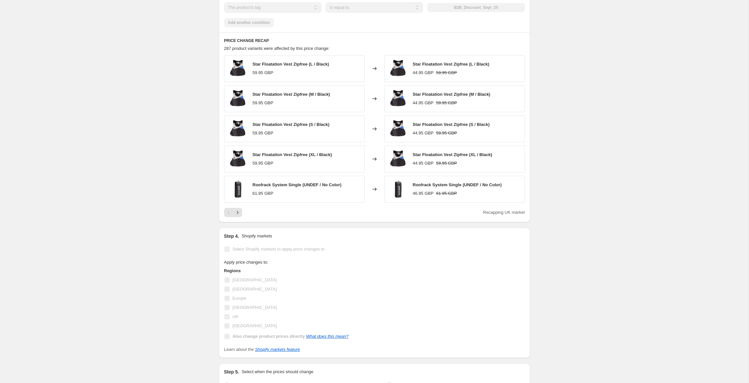
scroll to position [0, 0]
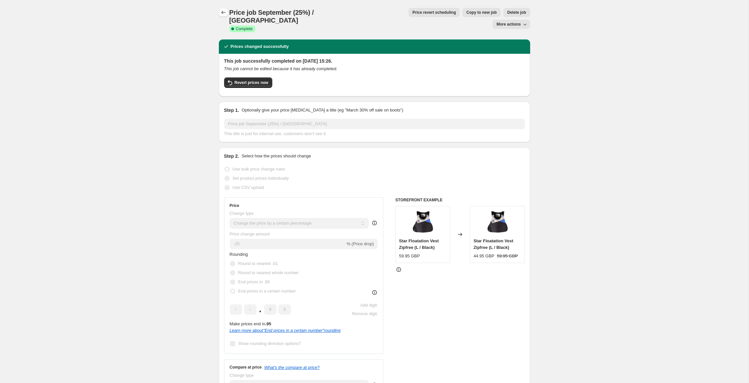
click at [222, 12] on icon "Price change jobs" at bounding box center [223, 12] width 7 height 7
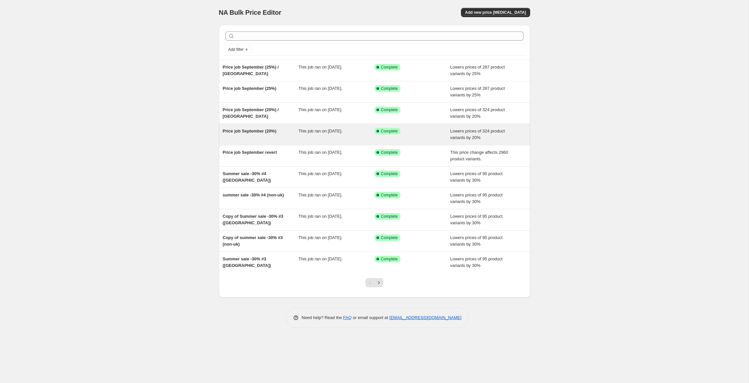
click at [291, 129] on div "Price job September (20%)" at bounding box center [261, 134] width 76 height 13
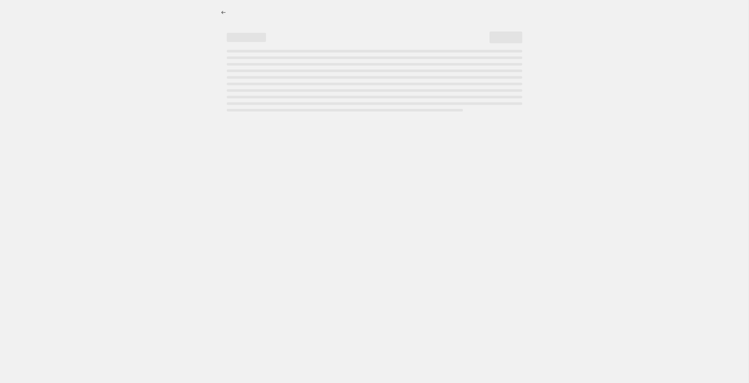
select select "percentage"
select select "tag"
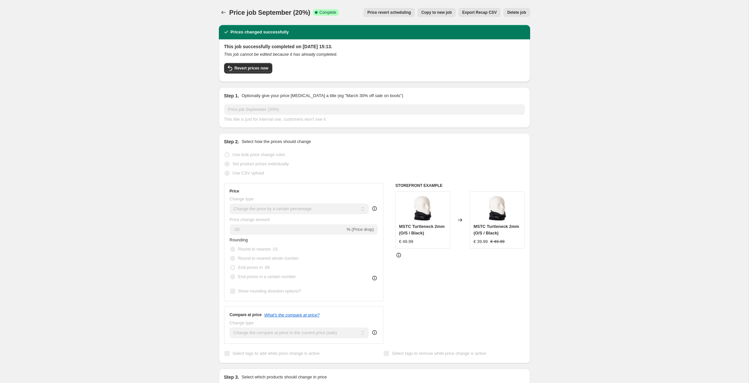
click at [440, 12] on span "Copy to new job" at bounding box center [437, 12] width 30 height 5
select select "percentage"
select select "tag"
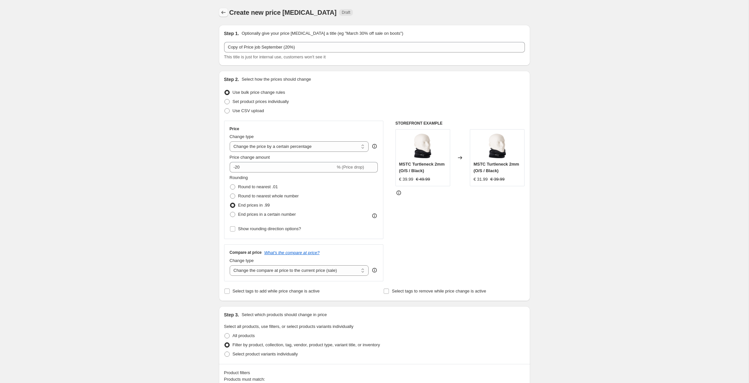
click at [224, 13] on icon "Price change jobs" at bounding box center [223, 12] width 7 height 7
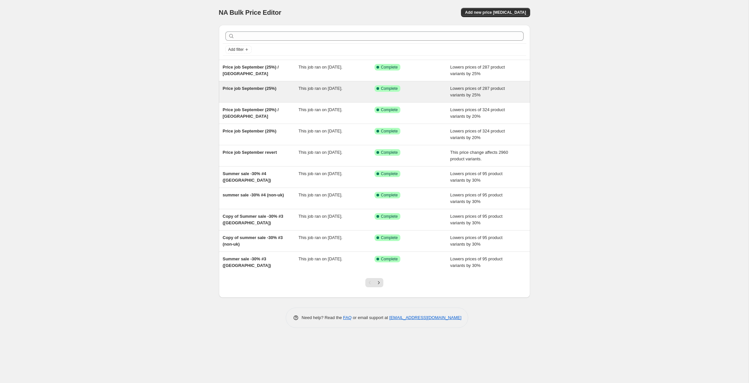
click at [291, 90] on div "Price job September (25%)" at bounding box center [261, 91] width 76 height 13
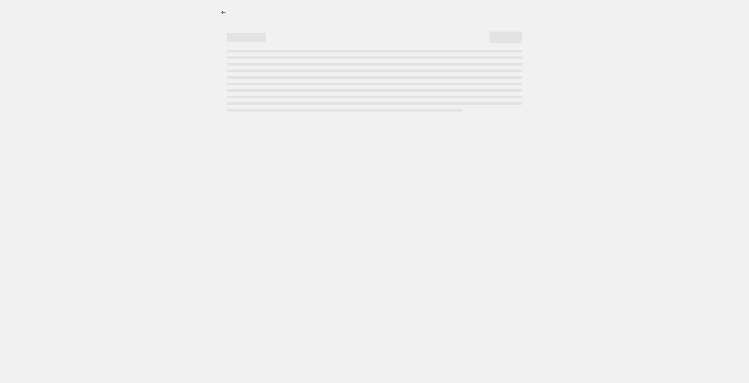
select select "percentage"
select select "tag"
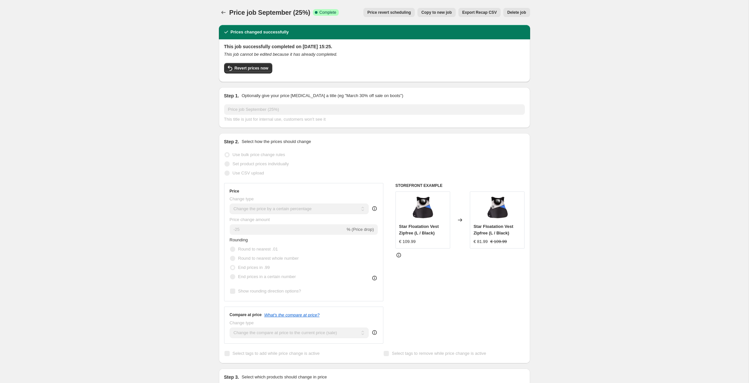
click at [433, 12] on span "Copy to new job" at bounding box center [437, 12] width 30 height 5
select select "percentage"
select select "tag"
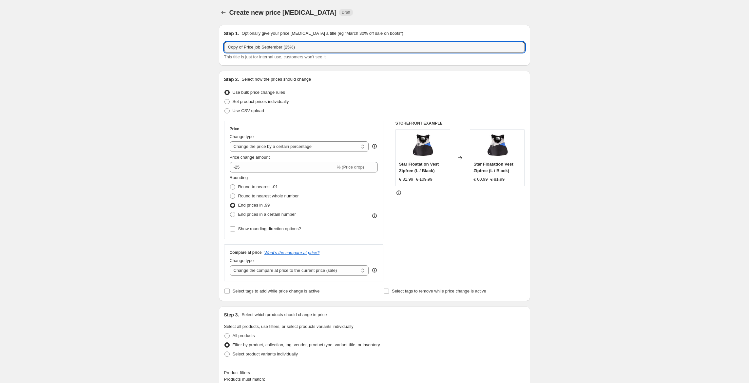
drag, startPoint x: 245, startPoint y: 47, endPoint x: 142, endPoint y: 28, distance: 104.7
drag, startPoint x: 277, startPoint y: 45, endPoint x: 282, endPoint y: 36, distance: 9.8
click at [279, 41] on div "Step 1. Optionally give your price change job a title (eg "March 30% off sale o…" at bounding box center [374, 45] width 301 height 30
type input "Price job September (30%)"
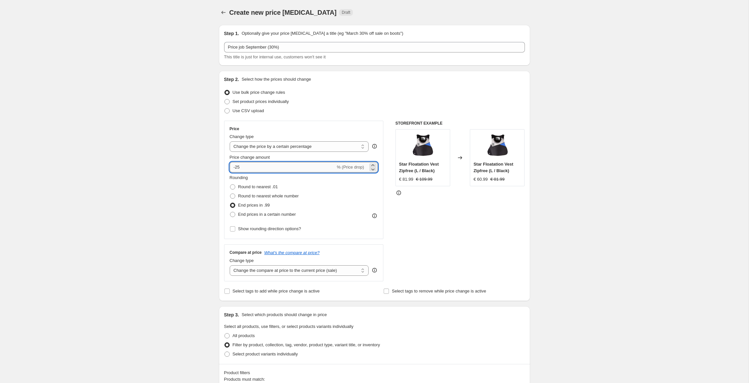
click at [262, 169] on input "-25" at bounding box center [283, 167] width 106 height 10
type input "-2"
type input "-30"
drag, startPoint x: 184, startPoint y: 183, endPoint x: 192, endPoint y: 182, distance: 7.6
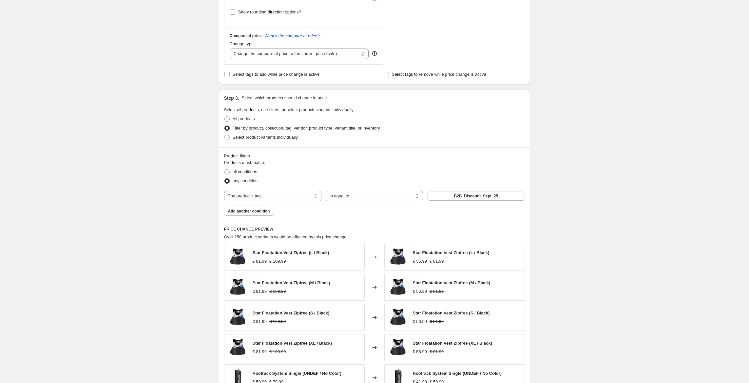
scroll to position [217, 0]
click at [472, 201] on div "Products must match: all conditions any condition The product The product's col…" at bounding box center [374, 187] width 301 height 56
click at [475, 198] on button "B2B_Discount_Sept_25" at bounding box center [475, 195] width 97 height 9
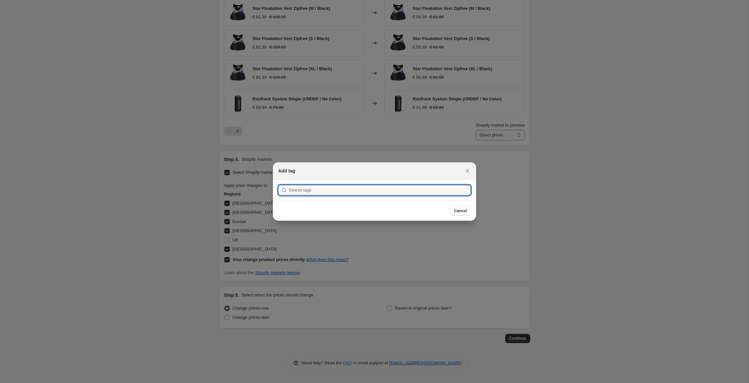
scroll to position [0, 0]
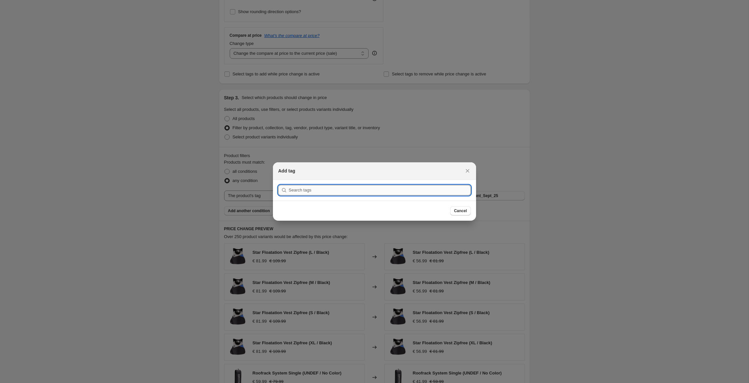
click at [345, 188] on input ":r15i:" at bounding box center [380, 190] width 182 height 10
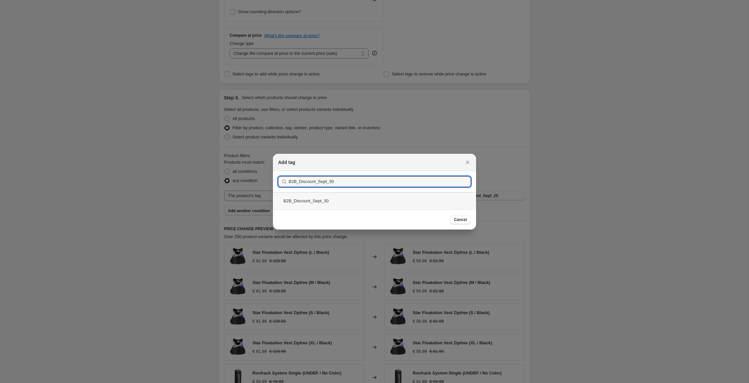
type input "B2B_Discount_Sept_30"
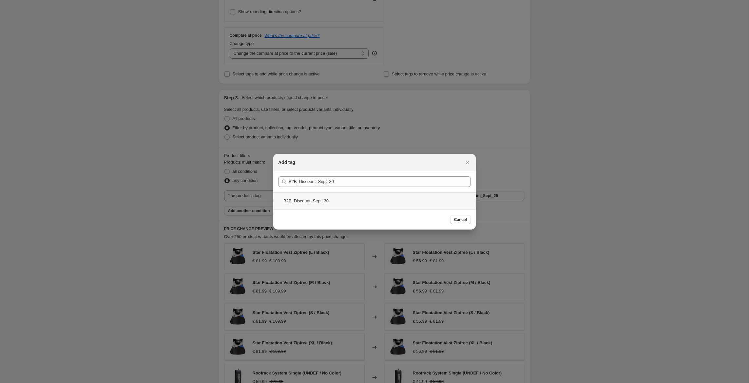
click at [320, 202] on div "B2B_Discount_Sept_30" at bounding box center [374, 200] width 203 height 17
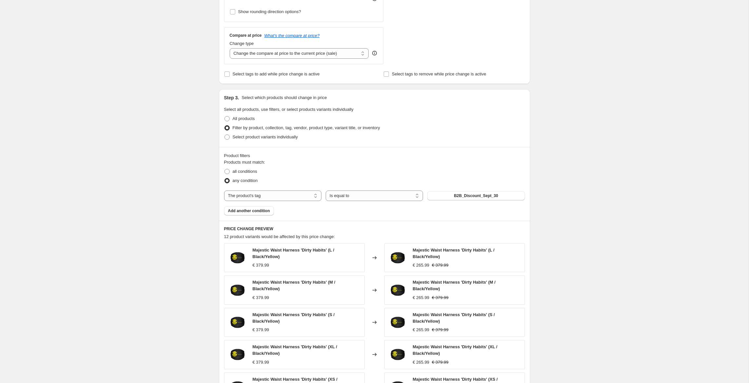
click at [134, 181] on div "Create new price change job. This page is ready Create new price change job Dra…" at bounding box center [374, 225] width 749 height 884
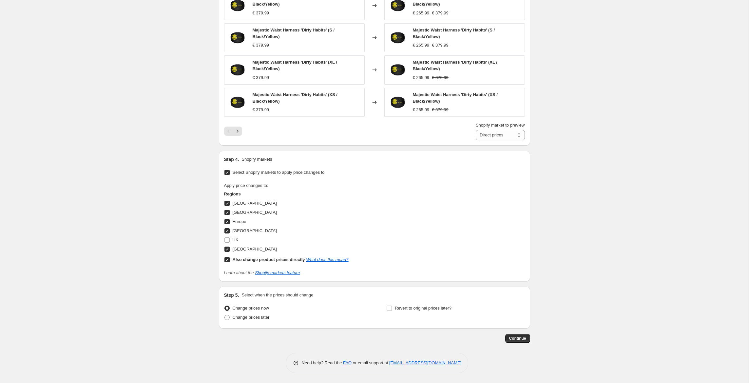
scroll to position [501, 0]
click at [520, 339] on span "Continue" at bounding box center [517, 338] width 17 height 5
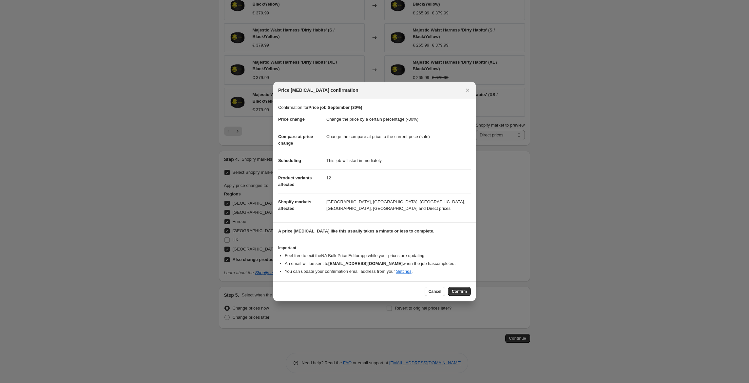
click at [460, 293] on span "Confirm" at bounding box center [459, 291] width 15 height 5
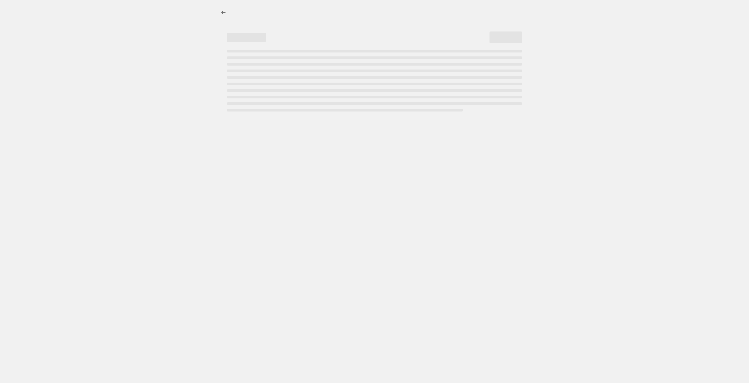
select select "percentage"
select select "tag"
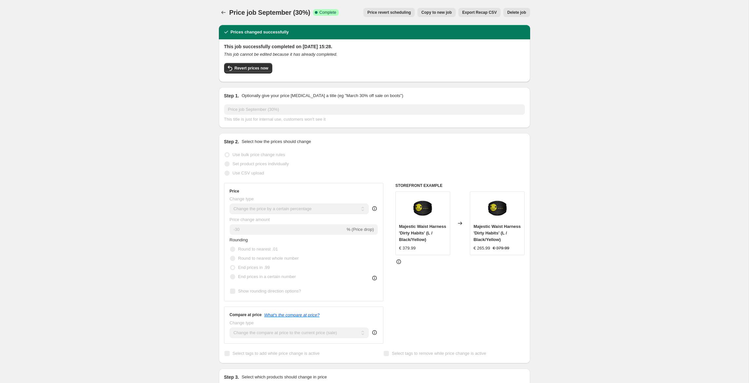
click at [437, 12] on span "Copy to new job" at bounding box center [437, 12] width 30 height 5
select select "percentage"
select select "tag"
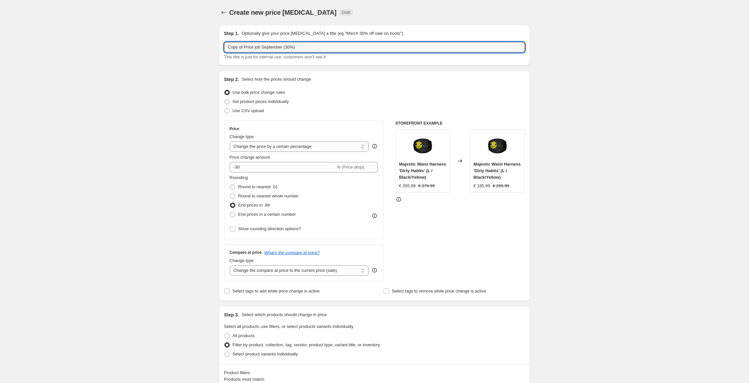
drag, startPoint x: 245, startPoint y: 46, endPoint x: 135, endPoint y: 29, distance: 111.9
click at [288, 47] on input "Price job September (30%)" at bounding box center [374, 47] width 301 height 10
type input "Price job September (30%) / UK"
drag, startPoint x: 179, startPoint y: 180, endPoint x: 200, endPoint y: 179, distance: 21.0
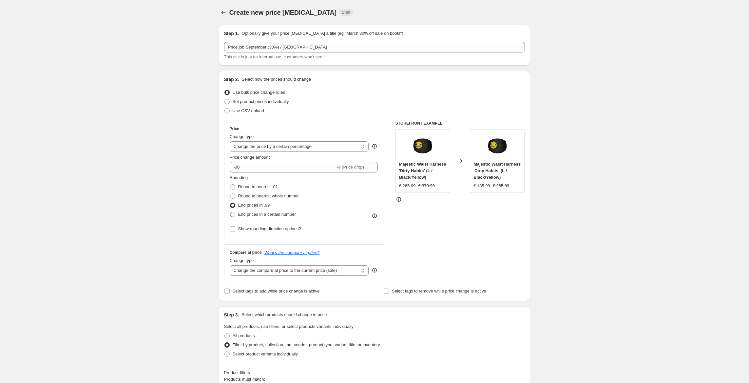
click at [275, 215] on span "End prices in a certain number" at bounding box center [267, 214] width 58 height 5
click at [230, 212] on input "End prices in a certain number" at bounding box center [230, 212] width 0 height 0
radio input "true"
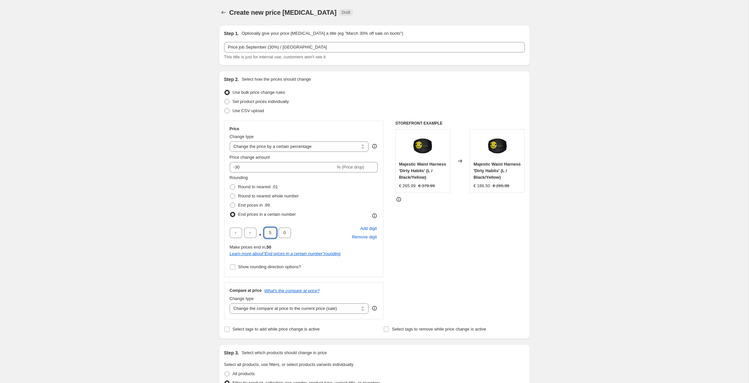
click at [273, 229] on input "5" at bounding box center [270, 232] width 12 height 10
type input "9"
type input "5"
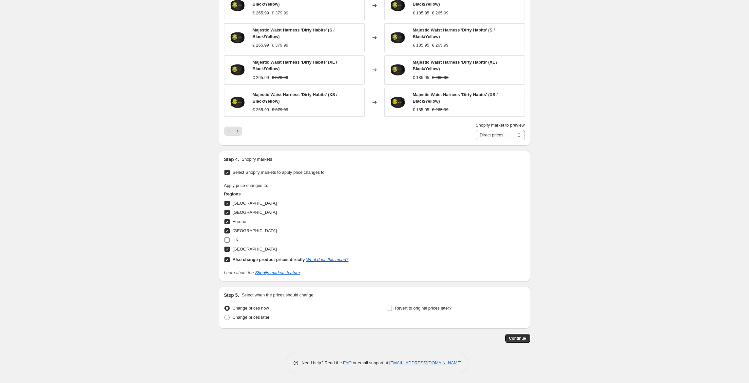
scroll to position [540, 0]
click at [229, 241] on input "UK" at bounding box center [227, 239] width 5 height 5
checkbox input "true"
drag, startPoint x: 227, startPoint y: 259, endPoint x: 228, endPoint y: 254, distance: 4.3
click at [228, 258] on input "Also change product prices directly What does this mean?" at bounding box center [227, 259] width 5 height 5
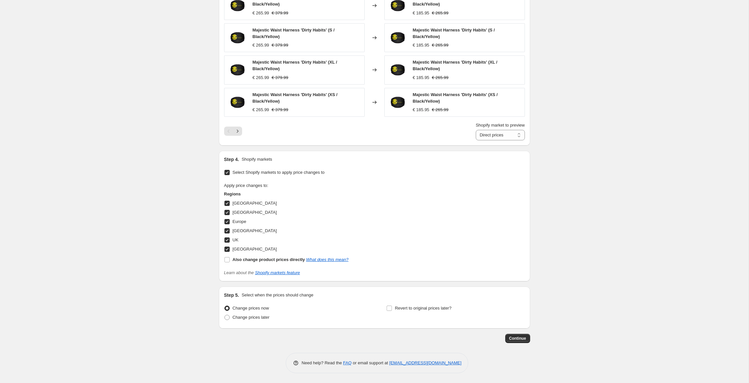
checkbox input "false"
select select "67188326744"
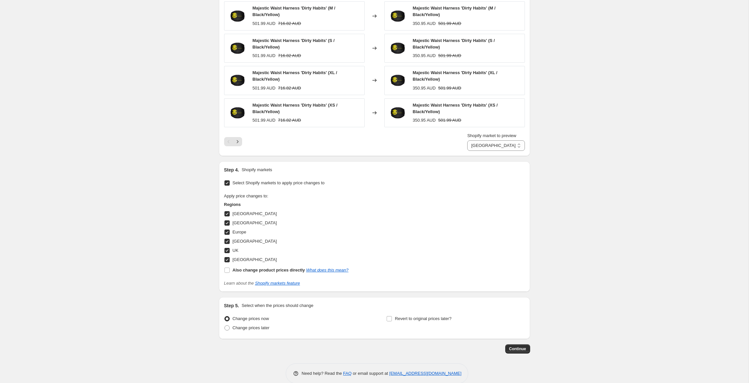
click at [227, 260] on input "USA" at bounding box center [227, 259] width 5 height 5
checkbox input "false"
click at [227, 243] on input "Netherlands" at bounding box center [227, 241] width 5 height 5
checkbox input "false"
click at [227, 232] on input "Europe" at bounding box center [227, 231] width 5 height 5
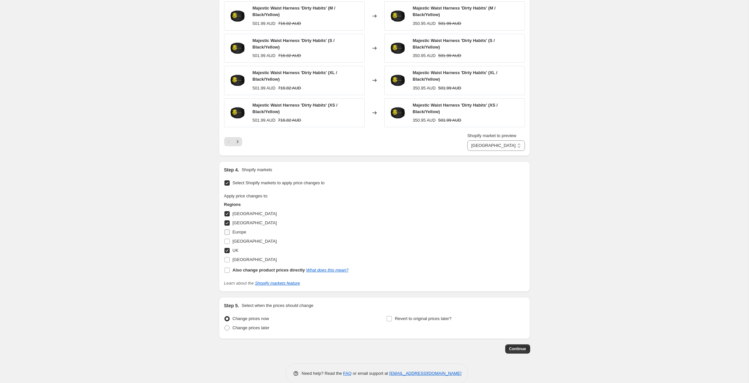
checkbox input "false"
drag, startPoint x: 227, startPoint y: 224, endPoint x: 227, endPoint y: 220, distance: 3.9
click at [227, 224] on input "Canada" at bounding box center [227, 222] width 5 height 5
checkbox input "false"
click at [227, 214] on input "Australia" at bounding box center [227, 213] width 5 height 5
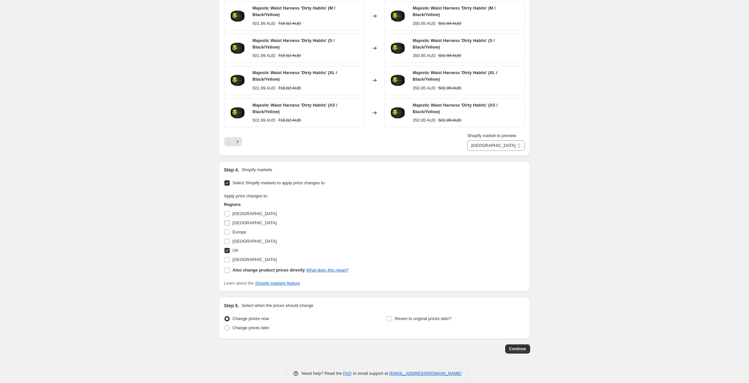
checkbox input "false"
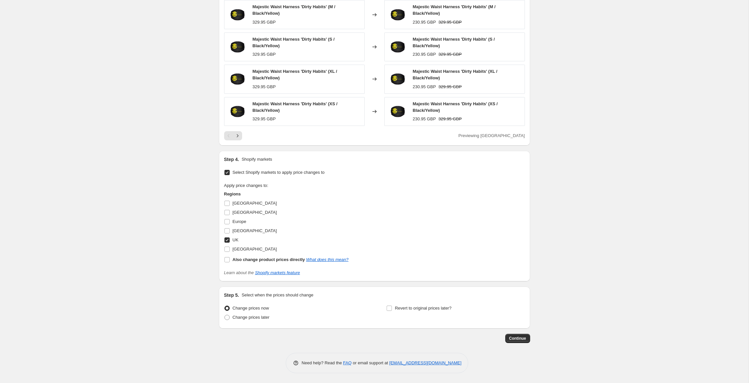
scroll to position [530, 0]
click at [520, 336] on button "Continue" at bounding box center [517, 338] width 25 height 9
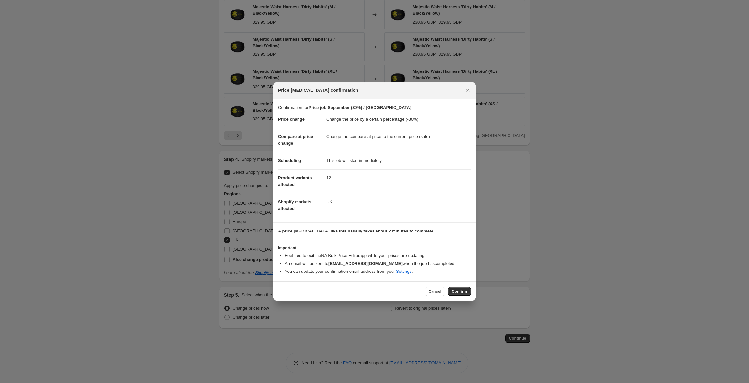
click at [464, 293] on span "Confirm" at bounding box center [459, 291] width 15 height 5
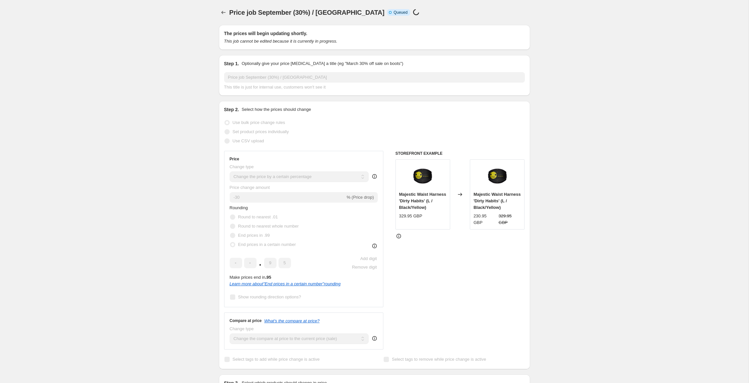
select select "percentage"
select select "tag"
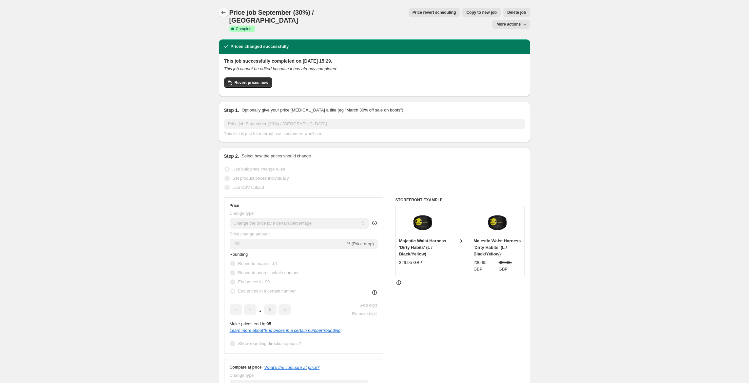
click at [222, 10] on icon "Price change jobs" at bounding box center [223, 12] width 7 height 7
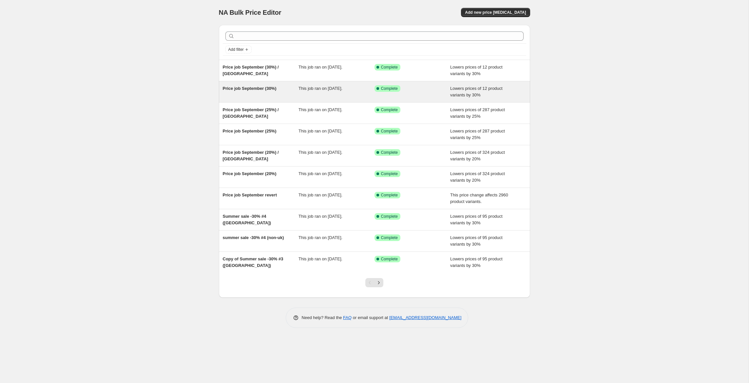
click at [289, 91] on div "Price job September (30%)" at bounding box center [261, 91] width 76 height 13
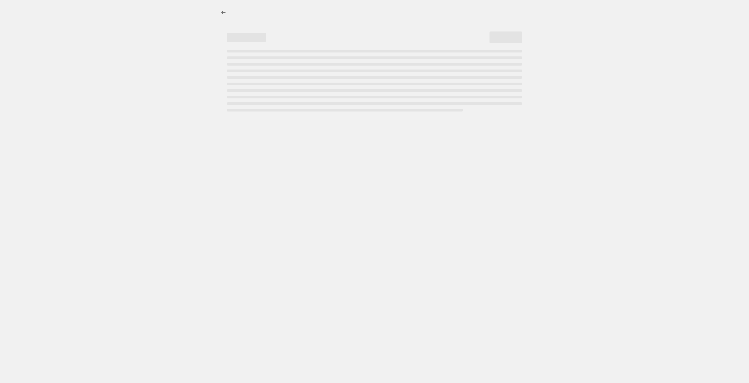
select select "percentage"
select select "tag"
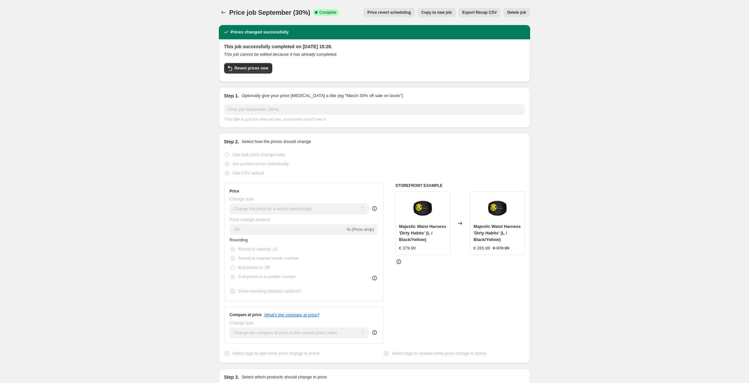
click at [434, 12] on span "Copy to new job" at bounding box center [437, 12] width 30 height 5
select select "percentage"
select select "tag"
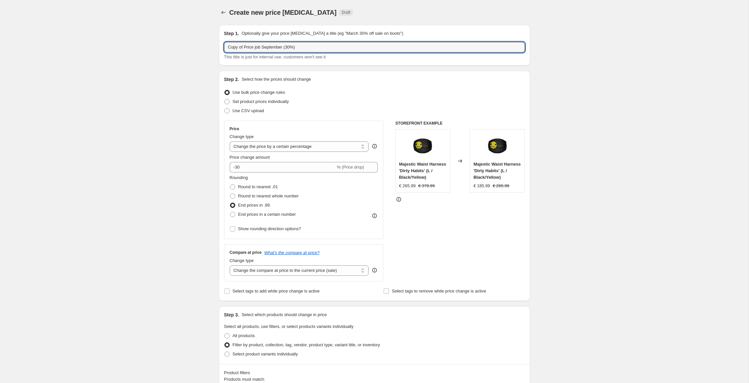
drag, startPoint x: 245, startPoint y: 46, endPoint x: 196, endPoint y: 42, distance: 49.3
click at [276, 46] on input "Price job September (30%)" at bounding box center [374, 47] width 301 height 10
type input "Price job September (35%)"
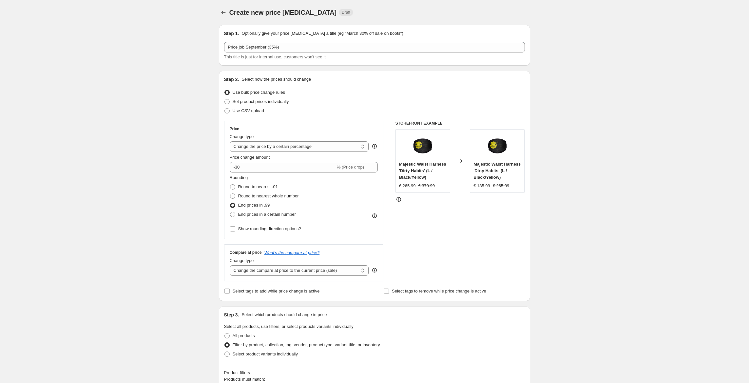
click at [343, 90] on div "Use bulk price change rules" at bounding box center [374, 92] width 301 height 9
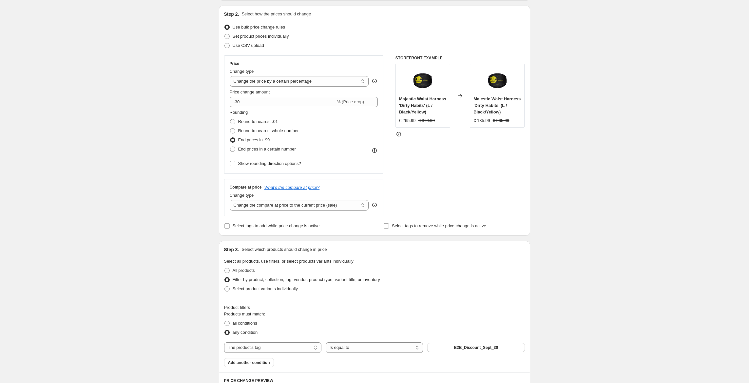
scroll to position [68, 0]
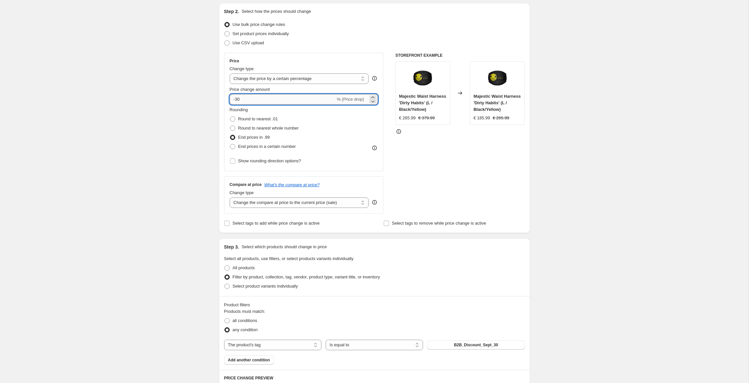
click at [259, 100] on input "-30" at bounding box center [283, 99] width 106 height 10
type input "-35"
click at [186, 131] on div "Create new price change job. This page is ready Create new price change job Dra…" at bounding box center [374, 374] width 749 height 884
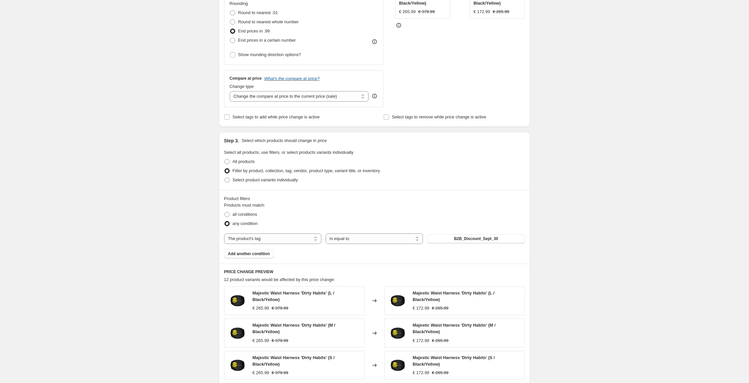
scroll to position [175, 0]
click at [473, 243] on div "The product The product's collection The product's tag The product's vendor The…" at bounding box center [374, 238] width 301 height 10
click at [472, 240] on span "B2B_Discount_Sept_30" at bounding box center [476, 237] width 44 height 5
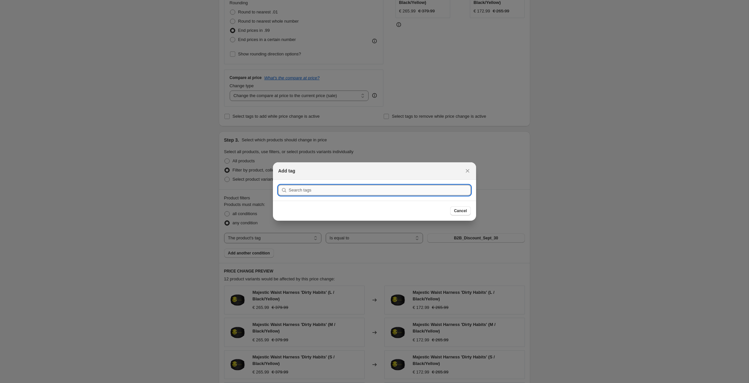
click at [313, 193] on input ":r1gc:" at bounding box center [380, 190] width 182 height 10
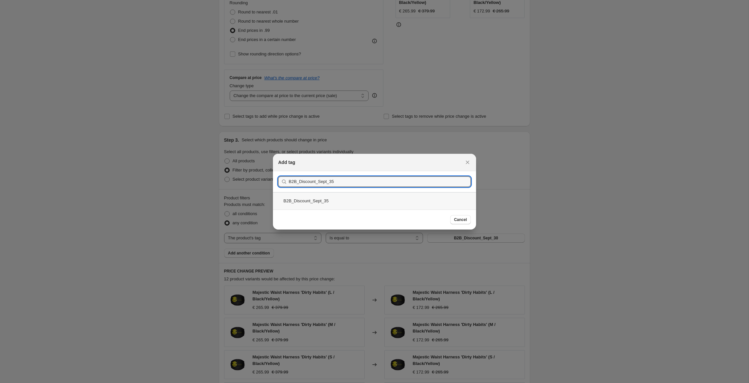
type input "B2B_Discount_Sept_35"
click at [324, 199] on div "B2B_Discount_Sept_35" at bounding box center [374, 200] width 203 height 17
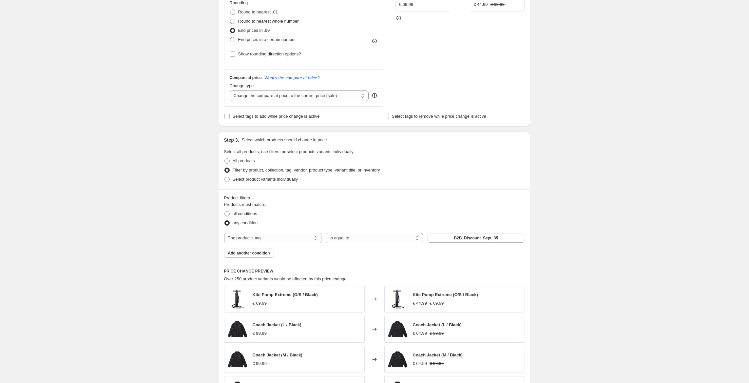
click at [170, 193] on div "Create new price change job. This page is ready Create new price change job Dra…" at bounding box center [374, 262] width 749 height 874
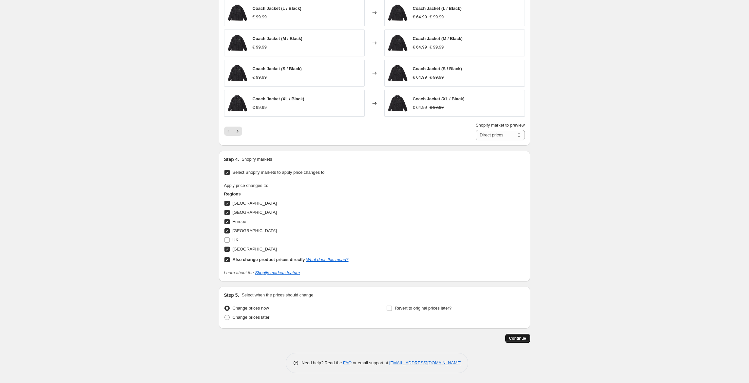
scroll to position [491, 0]
click at [524, 339] on span "Continue" at bounding box center [517, 338] width 17 height 5
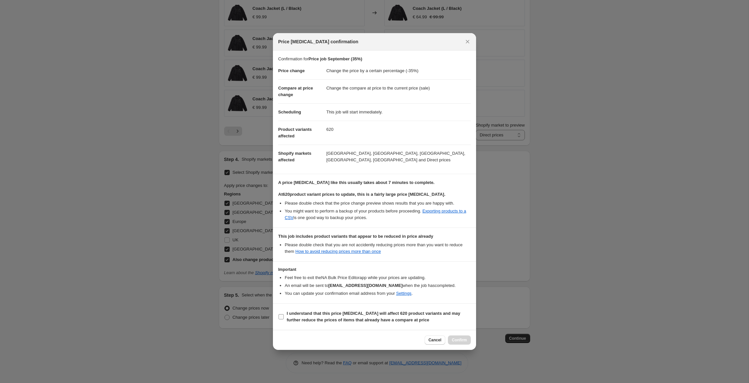
click at [393, 316] on span "I understand that this price change job will affect 620 product variants and ma…" at bounding box center [379, 316] width 184 height 13
click at [284, 316] on input "I understand that this price change job will affect 620 product variants and ma…" at bounding box center [281, 316] width 5 height 5
checkbox input "true"
click at [456, 338] on span "Confirm" at bounding box center [459, 339] width 15 height 5
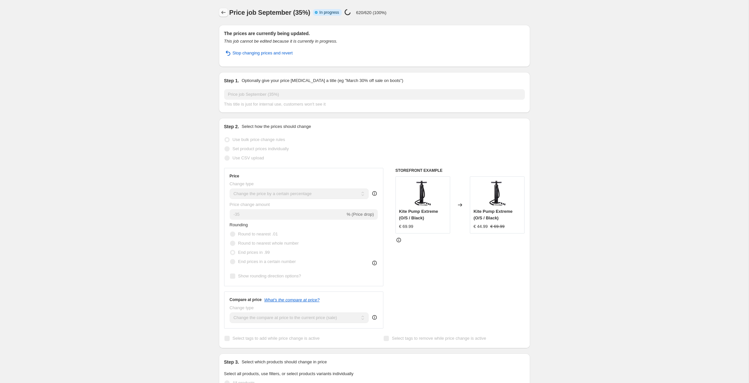
click at [222, 12] on icon "Price change jobs" at bounding box center [223, 12] width 4 height 3
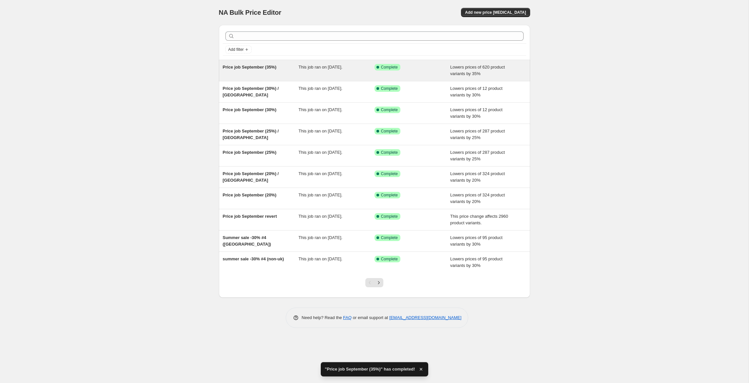
click at [266, 70] on div "Price job September (35%)" at bounding box center [261, 70] width 76 height 13
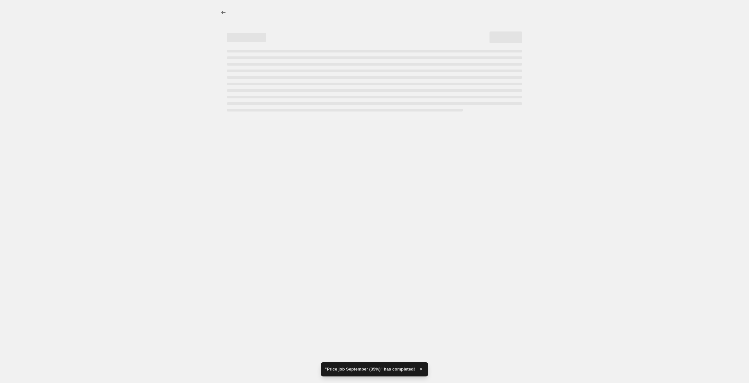
select select "percentage"
select select "tag"
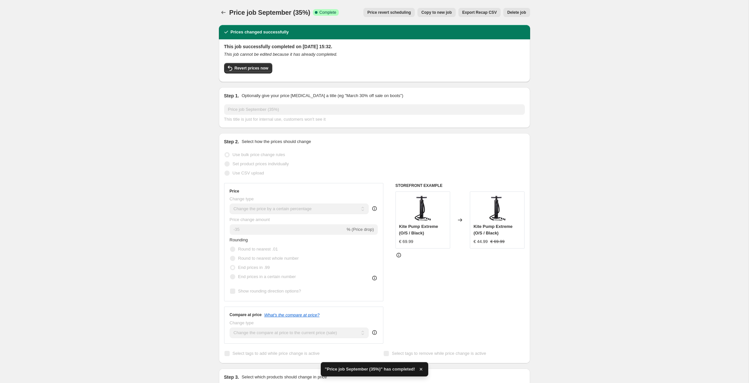
click at [430, 13] on span "Copy to new job" at bounding box center [437, 12] width 30 height 5
select select "percentage"
select select "tag"
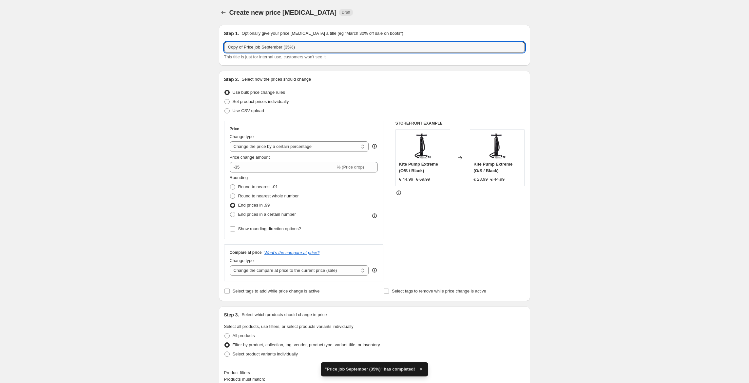
drag, startPoint x: 245, startPoint y: 48, endPoint x: 128, endPoint y: 37, distance: 117.2
click at [295, 48] on input "Price job September (35%)" at bounding box center [374, 47] width 301 height 10
type input "Price job September (35%) / UK"
drag, startPoint x: 271, startPoint y: 211, endPoint x: 275, endPoint y: 213, distance: 4.1
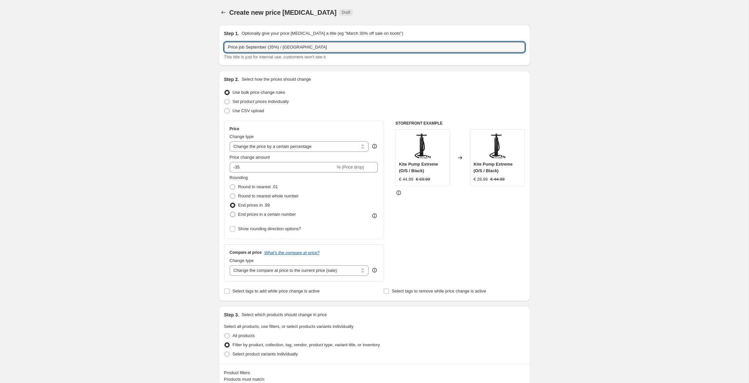
click at [272, 211] on span "End prices in a certain number" at bounding box center [267, 214] width 58 height 7
click at [230, 212] on input "End prices in a certain number" at bounding box center [230, 212] width 0 height 0
radio input "true"
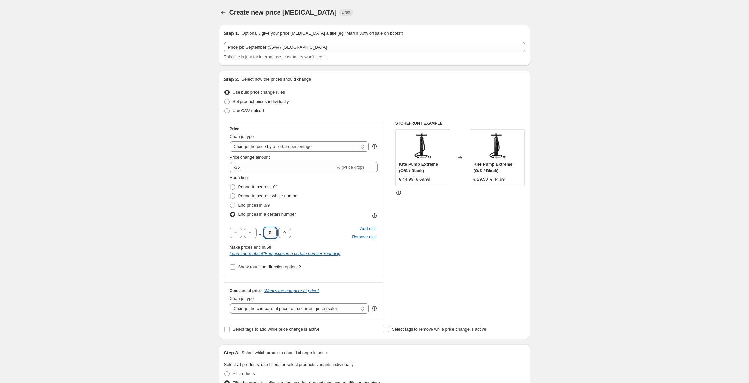
click at [273, 230] on input "5" at bounding box center [270, 232] width 12 height 10
type input "9"
type input "5"
drag, startPoint x: 148, startPoint y: 234, endPoint x: 153, endPoint y: 233, distance: 4.9
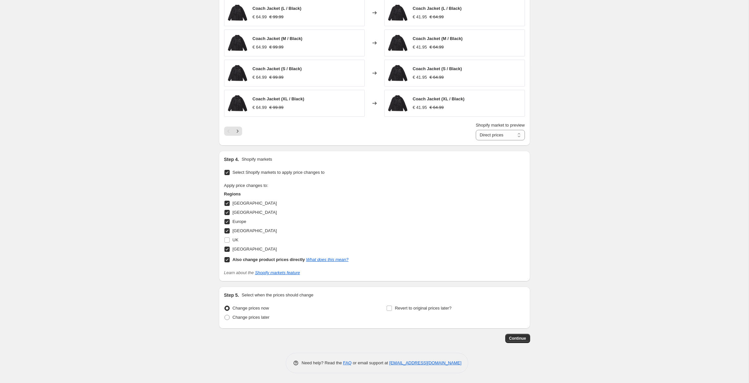
scroll to position [529, 0]
click at [227, 262] on input "Also change product prices directly What does this mean?" at bounding box center [227, 259] width 5 height 5
checkbox input "false"
select select "67188326744"
click at [228, 252] on input "USA" at bounding box center [227, 248] width 5 height 5
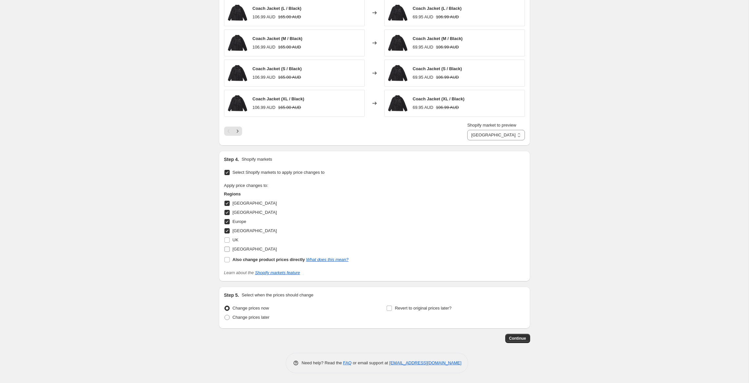
checkbox input "false"
click at [228, 242] on input "UK" at bounding box center [227, 239] width 5 height 5
checkbox input "true"
click at [227, 229] on input "Netherlands" at bounding box center [227, 230] width 5 height 5
checkbox input "false"
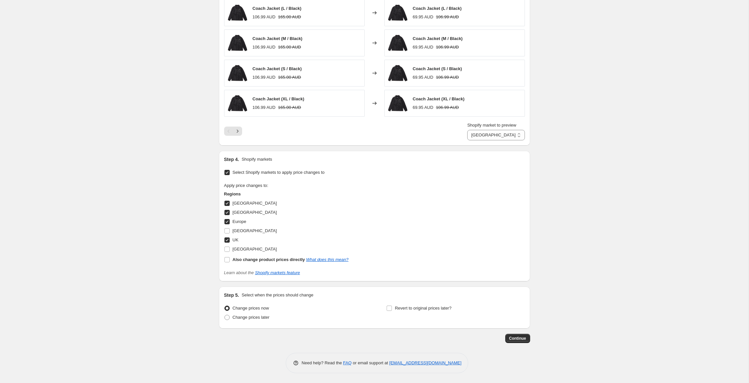
click at [226, 223] on input "Europe" at bounding box center [227, 221] width 5 height 5
checkbox input "false"
click at [227, 214] on input "Canada" at bounding box center [227, 212] width 5 height 5
checkbox input "false"
click at [227, 204] on input "Australia" at bounding box center [227, 203] width 5 height 5
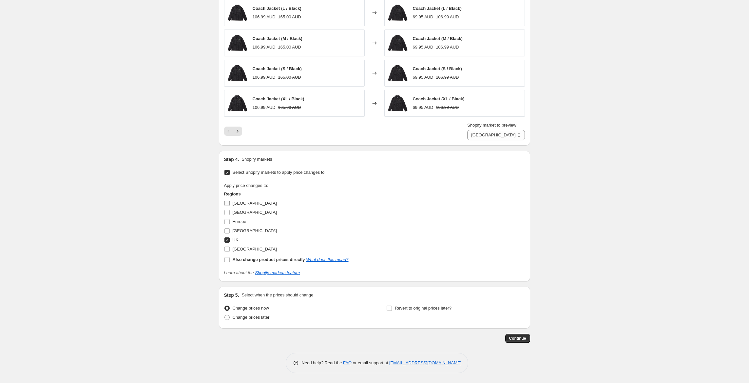
checkbox input "false"
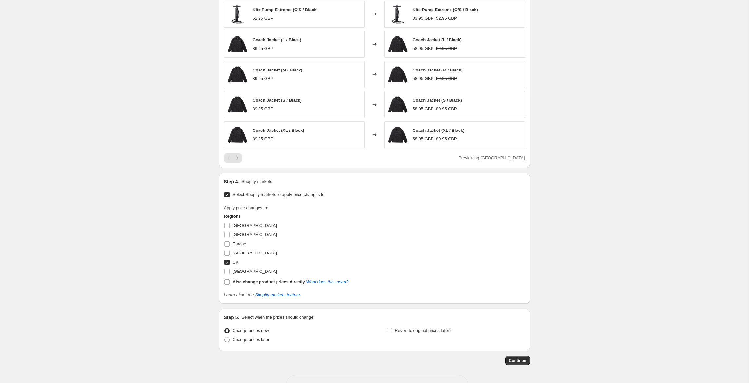
scroll to position [520, 0]
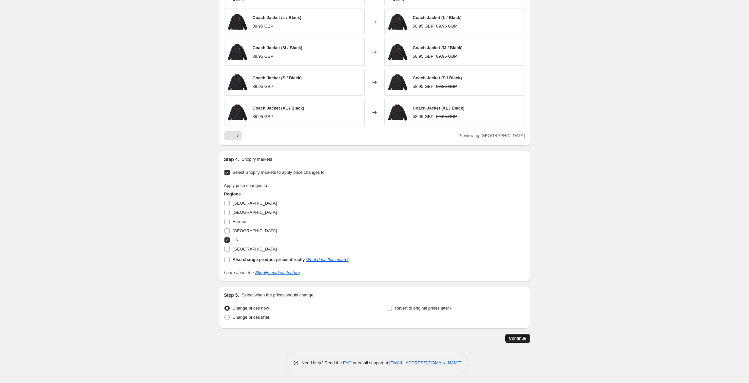
click at [516, 336] on span "Continue" at bounding box center [517, 338] width 17 height 5
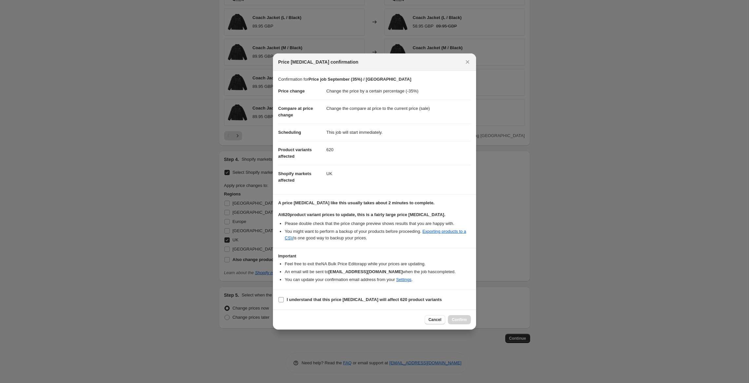
drag, startPoint x: 324, startPoint y: 295, endPoint x: 333, endPoint y: 299, distance: 9.9
click at [324, 296] on label "I understand that this price change job will affect 620 product variants" at bounding box center [360, 299] width 164 height 9
click at [284, 297] on input "I understand that this price change job will affect 620 product variants" at bounding box center [281, 299] width 5 height 5
checkbox input "true"
drag, startPoint x: 455, startPoint y: 320, endPoint x: 439, endPoint y: 317, distance: 15.8
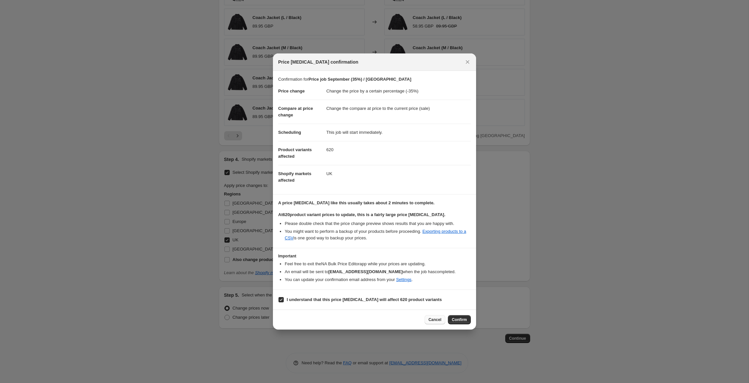
click at [455, 320] on span "Confirm" at bounding box center [459, 319] width 15 height 5
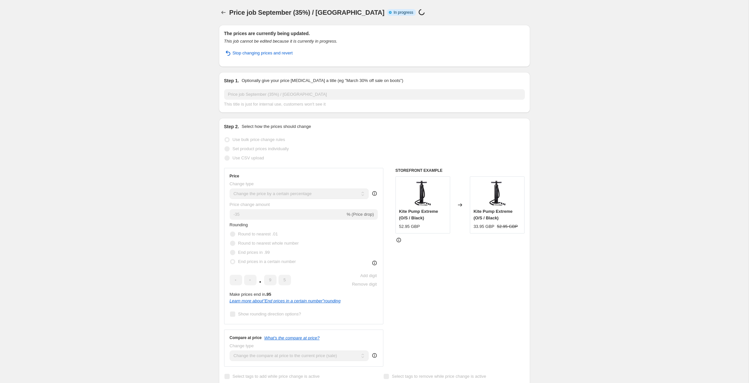
select select "percentage"
select select "tag"
